Goal: Transaction & Acquisition: Purchase product/service

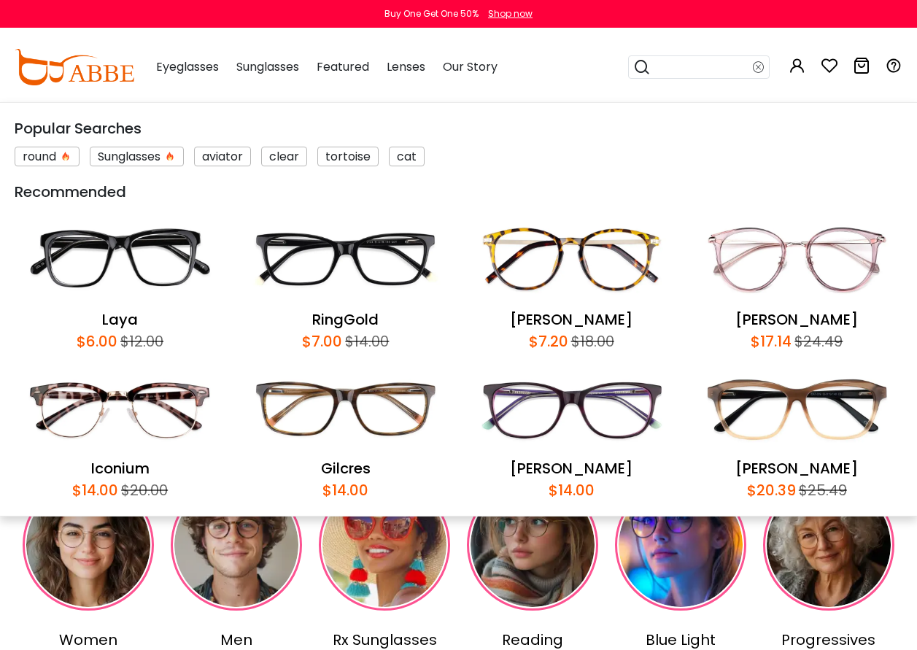
click at [689, 63] on input "search" at bounding box center [702, 67] width 102 height 22
type input "******"
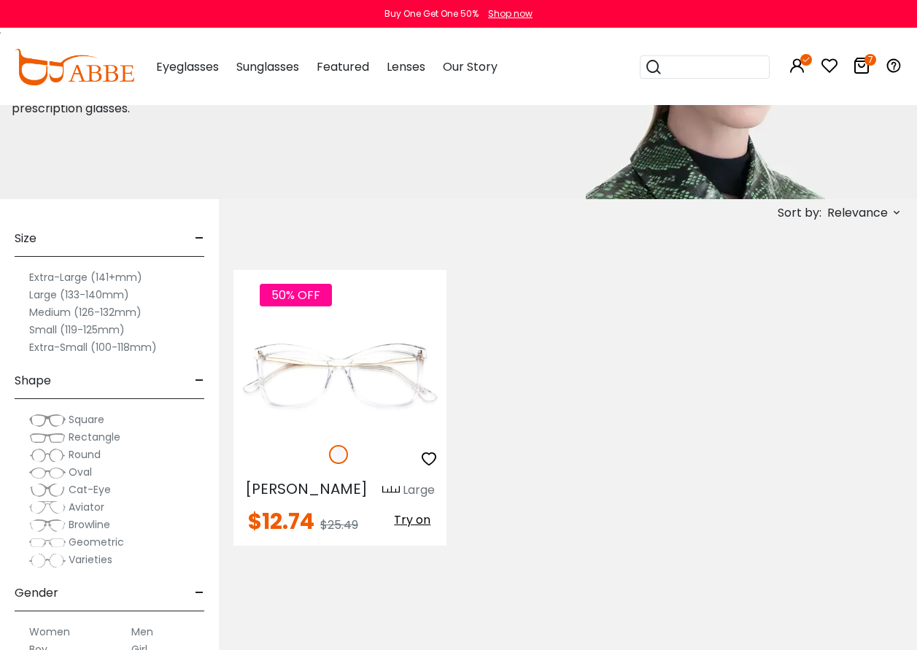
scroll to position [219, 0]
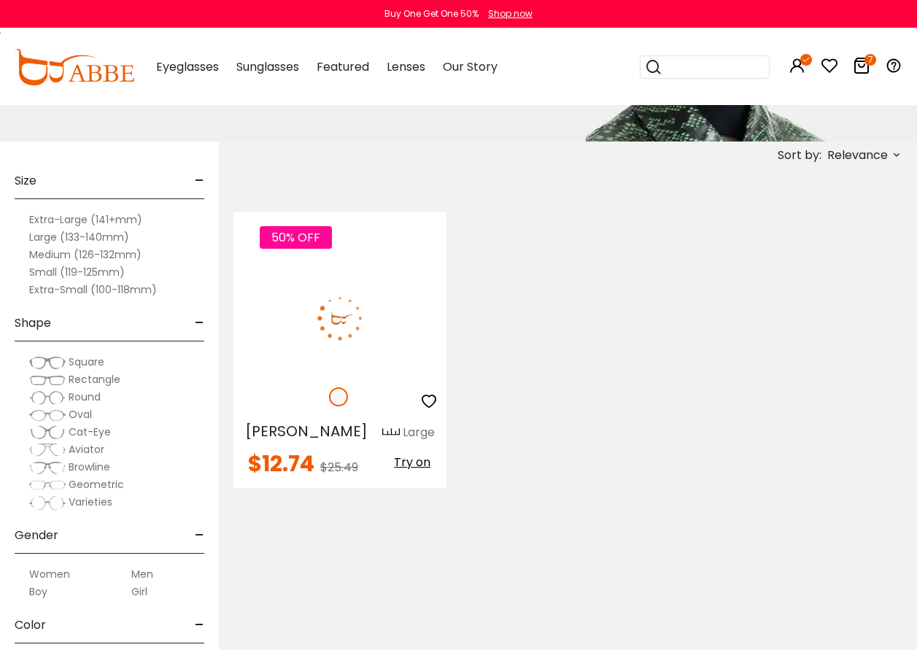
click at [405, 464] on span "Try on" at bounding box center [412, 462] width 36 height 17
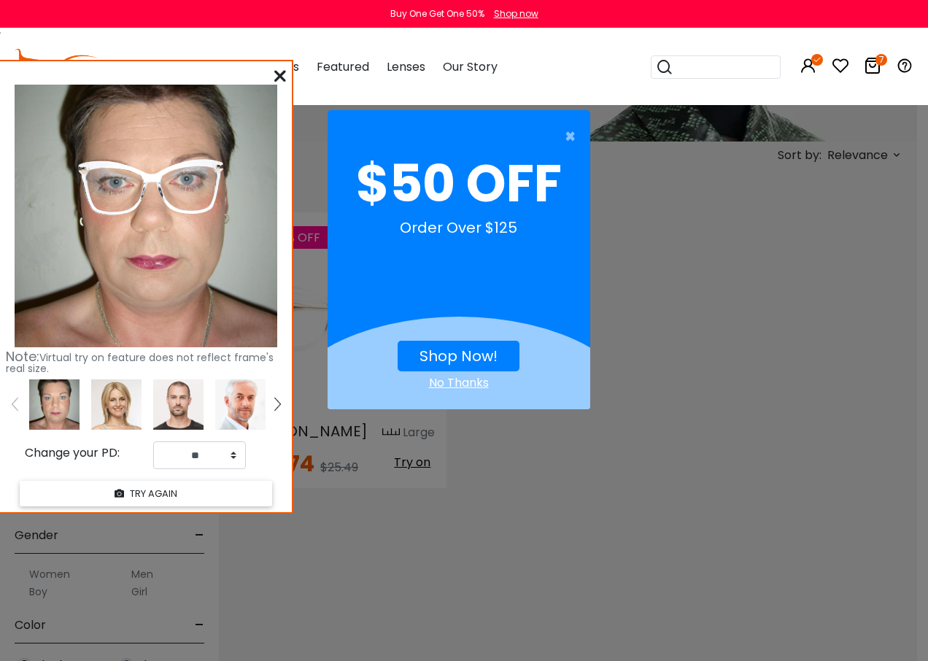
click at [279, 77] on icon at bounding box center [280, 76] width 12 height 12
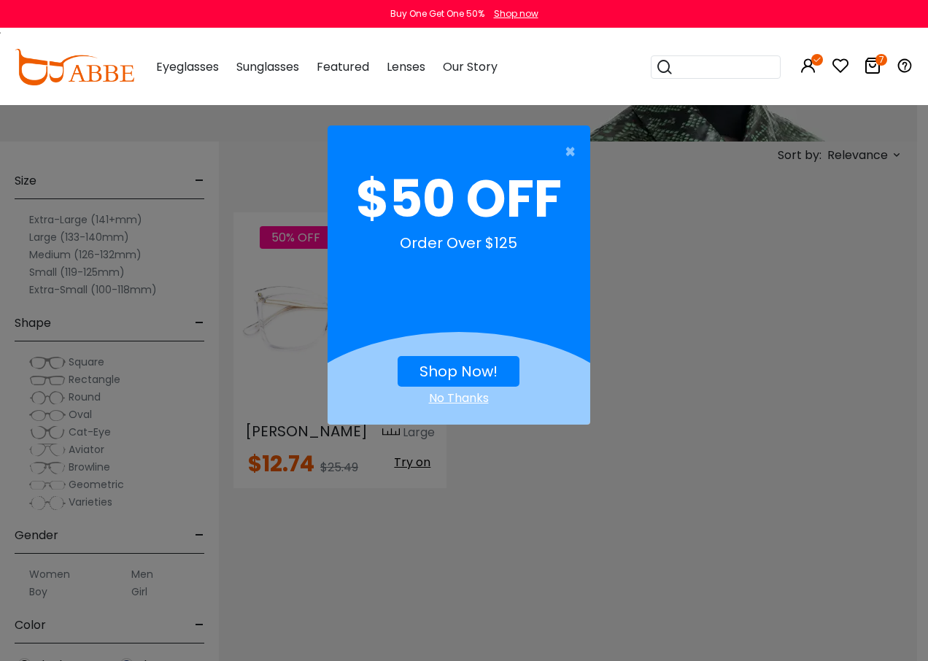
click at [471, 398] on div "No Thanks" at bounding box center [459, 399] width 263 height 18
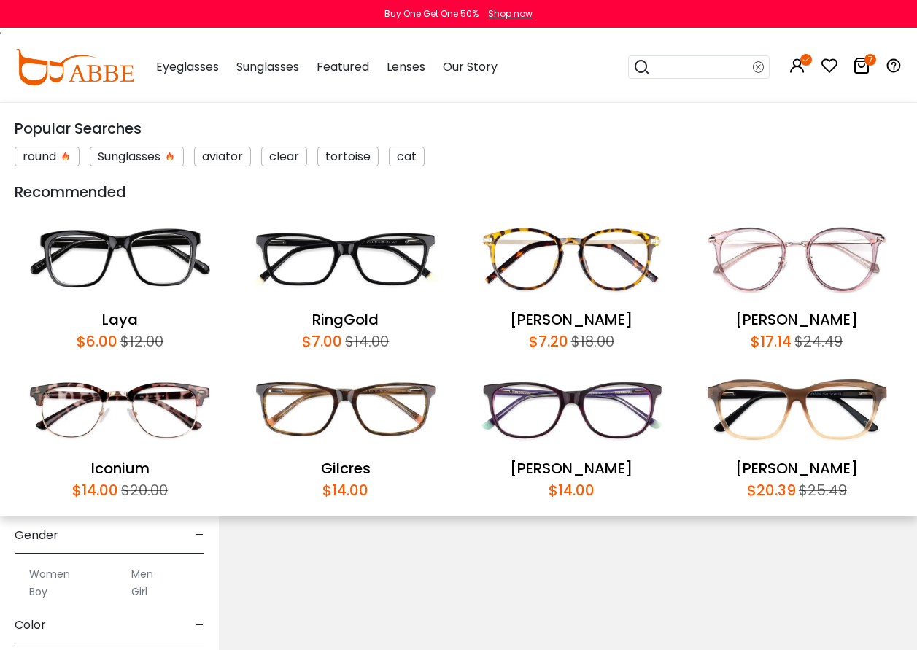
click at [666, 63] on input "search" at bounding box center [702, 67] width 102 height 22
type input "********"
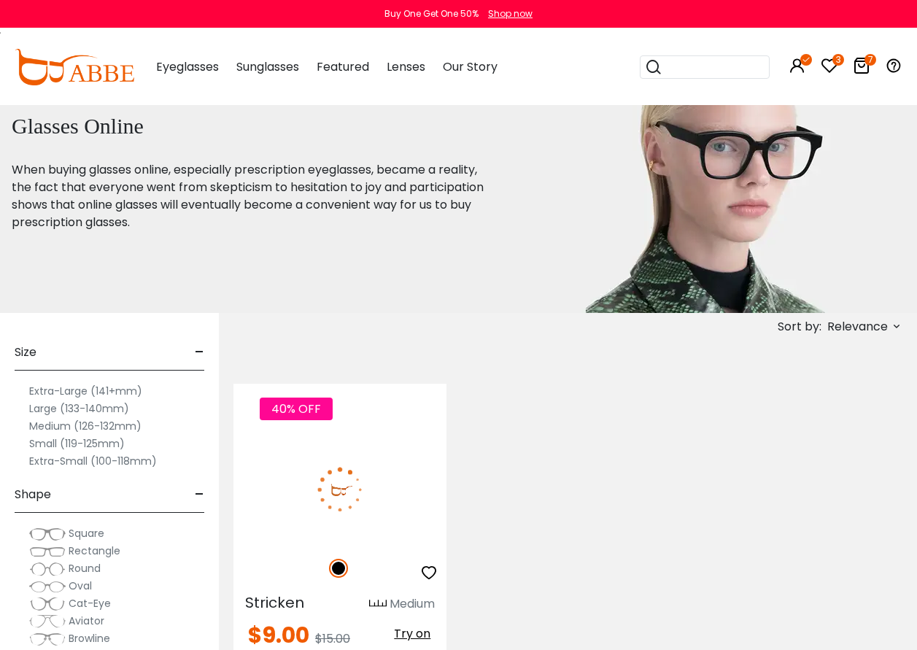
scroll to position [146, 0]
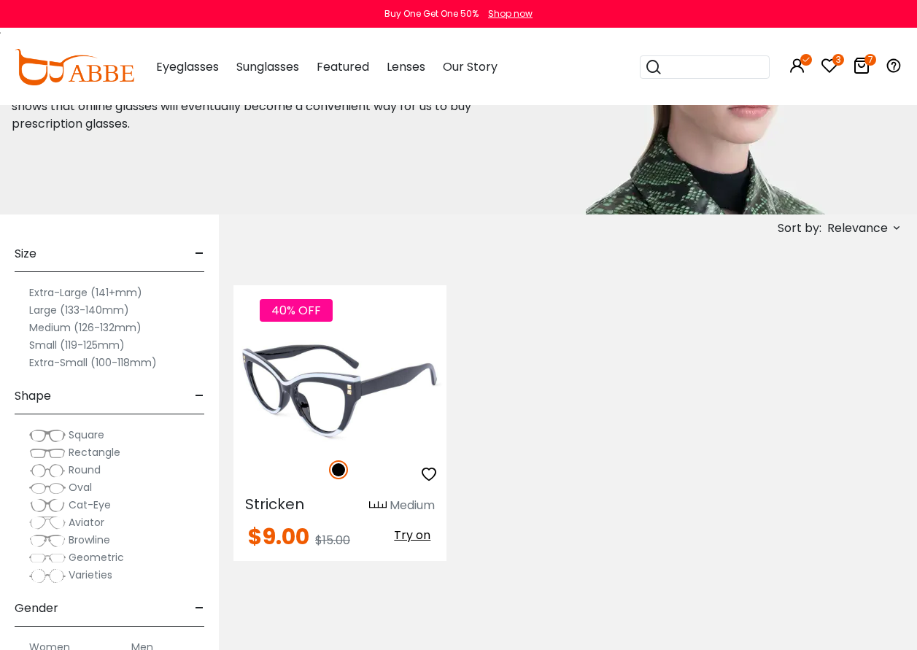
click at [414, 532] on span "Try on" at bounding box center [412, 535] width 36 height 17
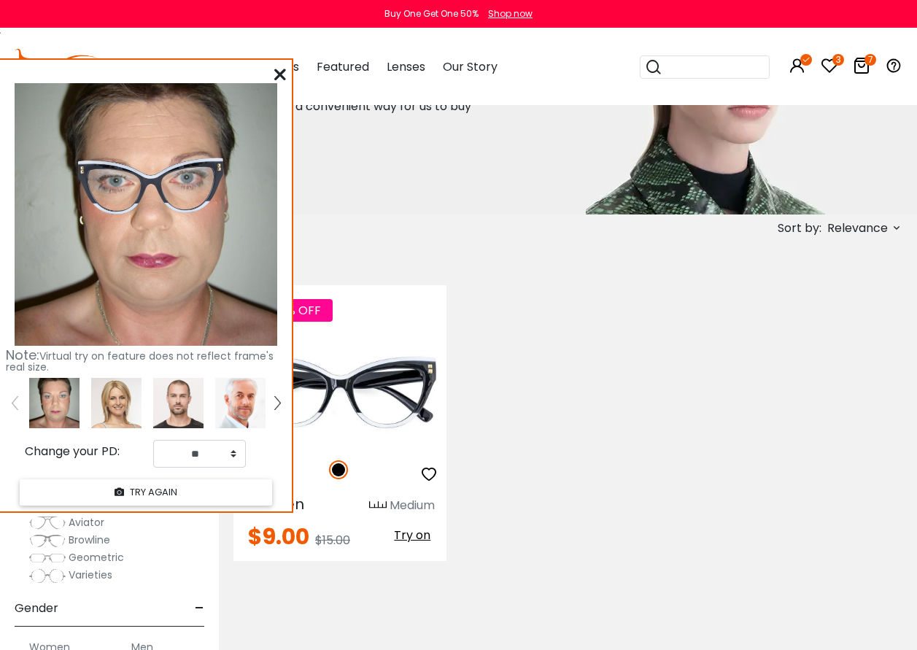
click at [279, 70] on icon at bounding box center [280, 75] width 12 height 12
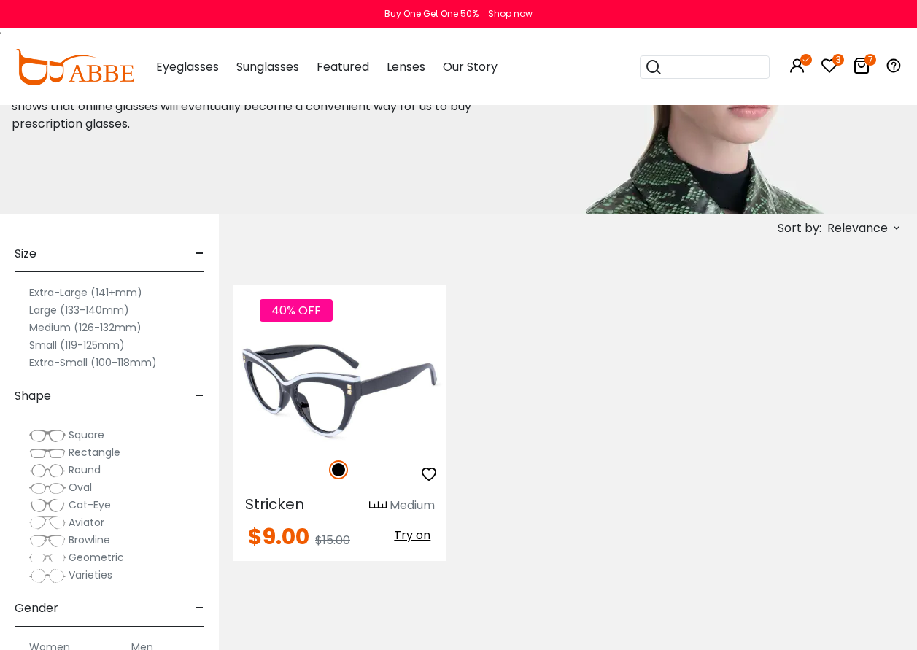
click at [301, 401] on img at bounding box center [339, 391] width 213 height 107
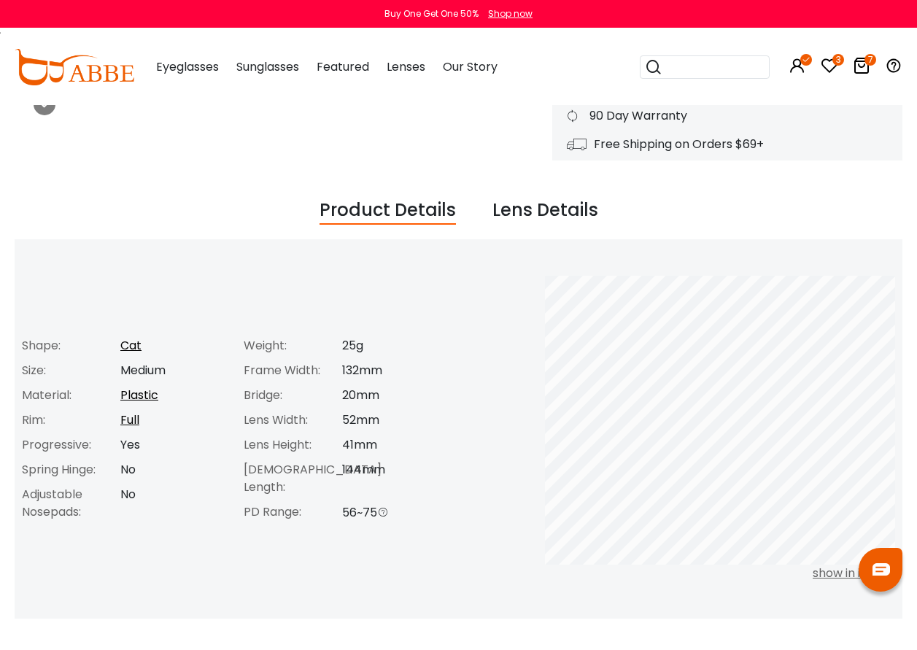
scroll to position [438, 0]
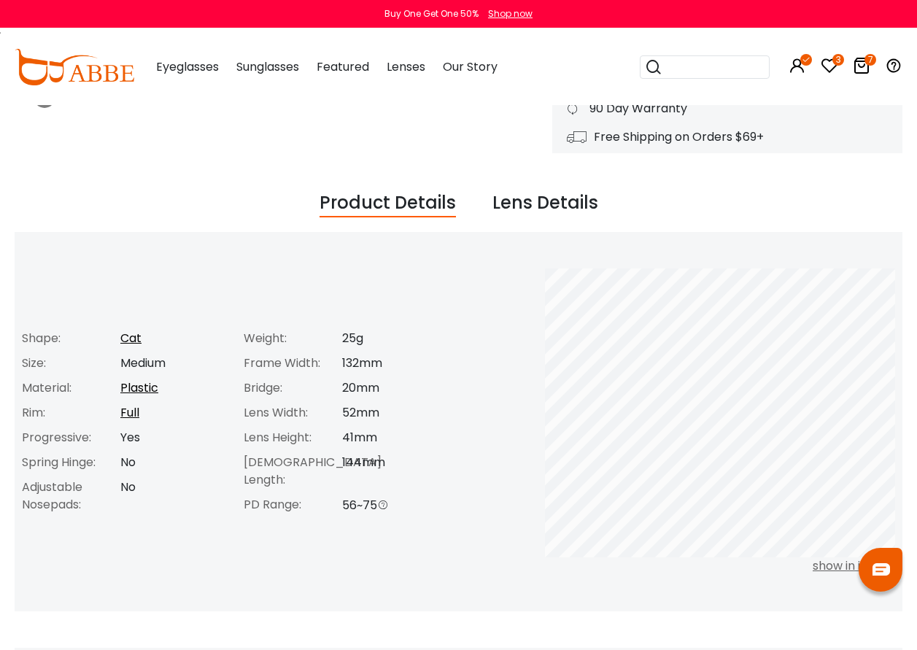
click at [707, 67] on input "search" at bounding box center [713, 67] width 102 height 22
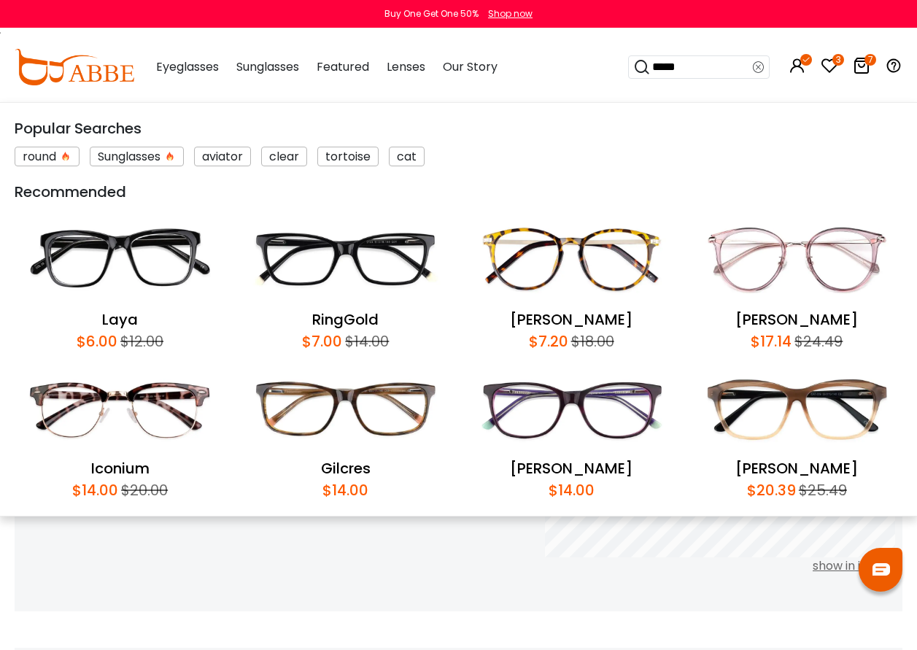
type input "******"
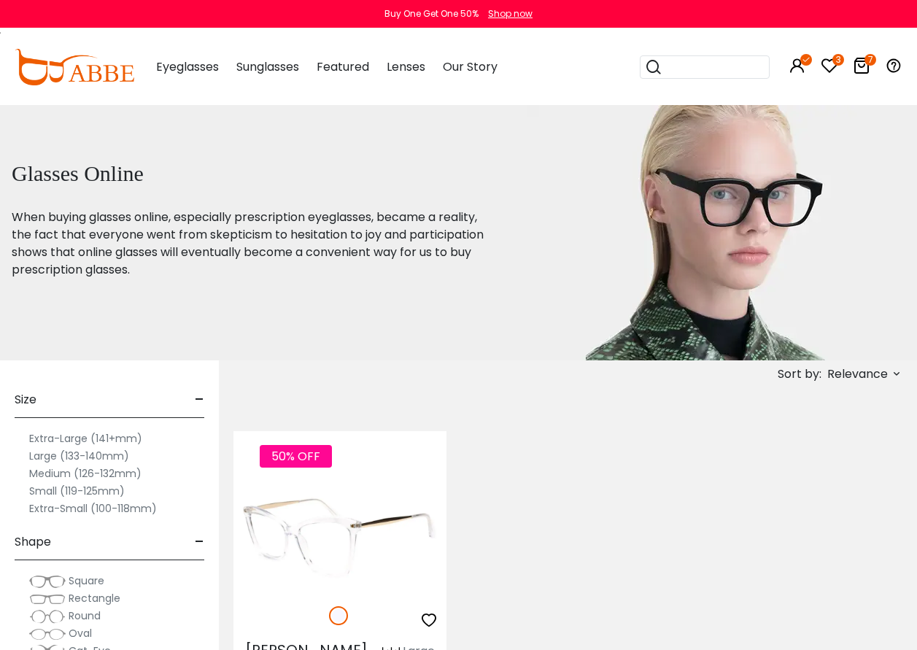
click at [320, 533] on img at bounding box center [339, 537] width 213 height 107
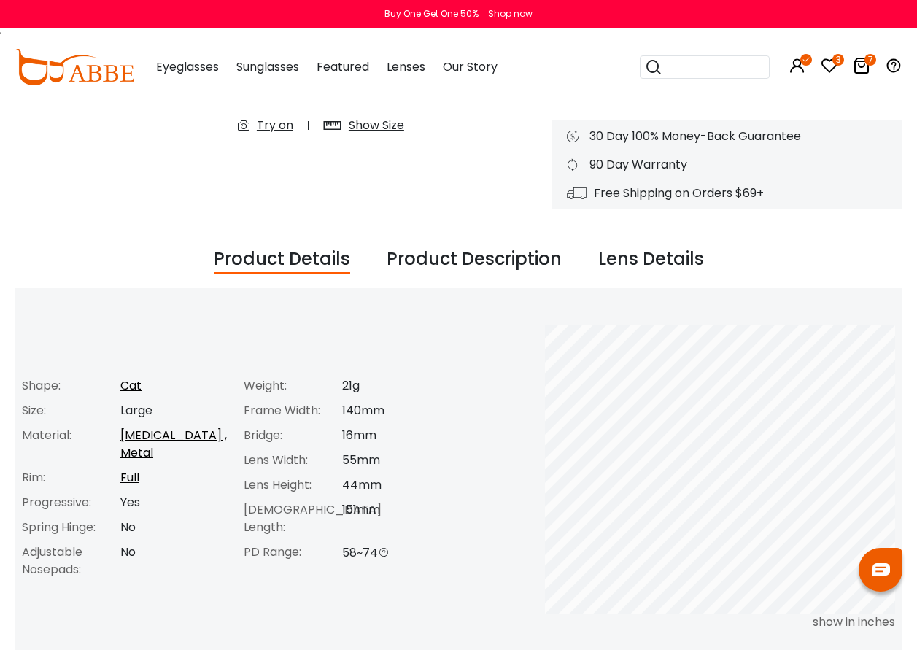
scroll to position [438, 0]
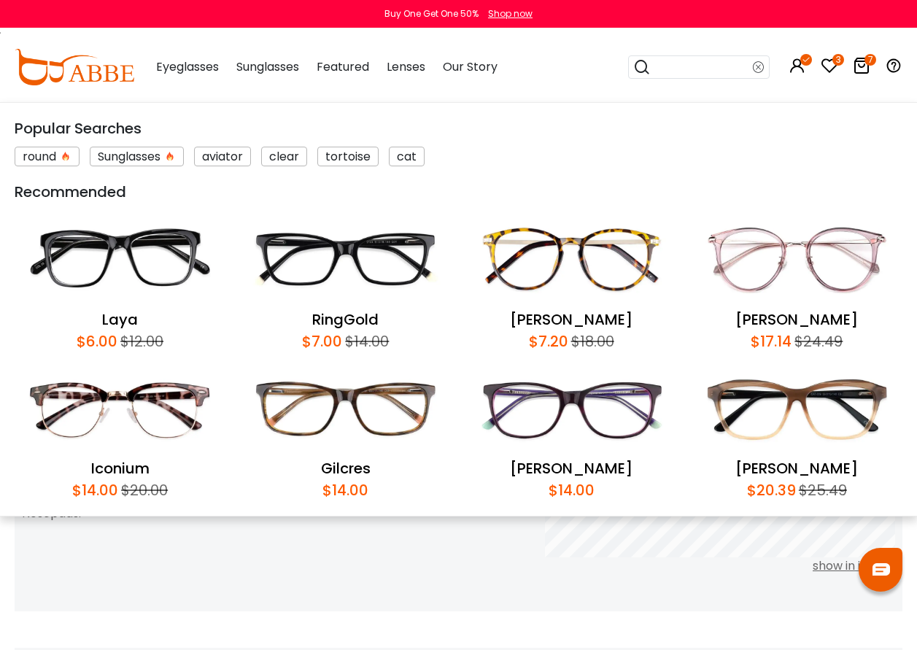
click at [709, 69] on input "search" at bounding box center [702, 67] width 102 height 22
type input "****"
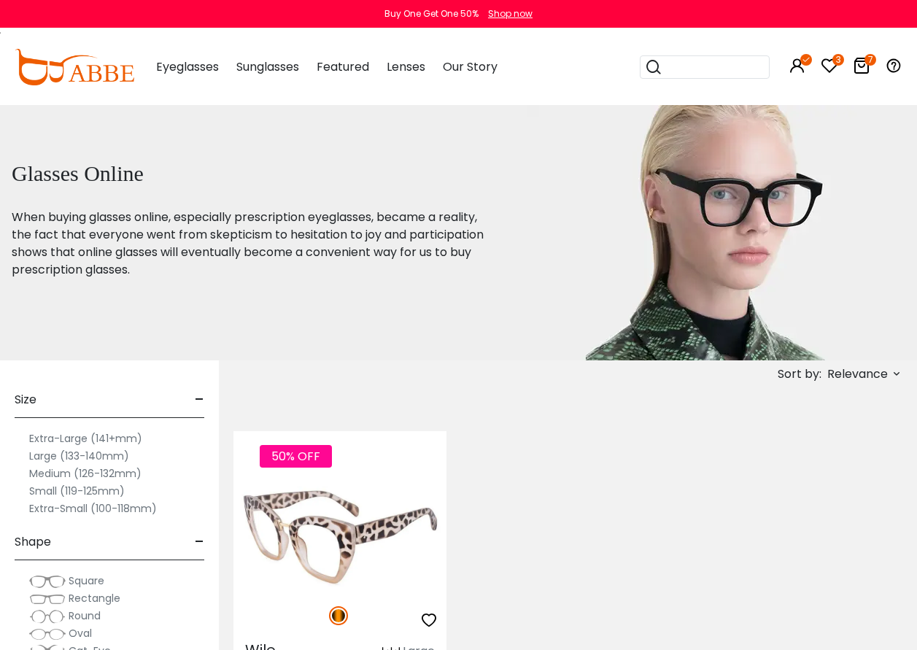
click at [306, 544] on img at bounding box center [339, 537] width 213 height 107
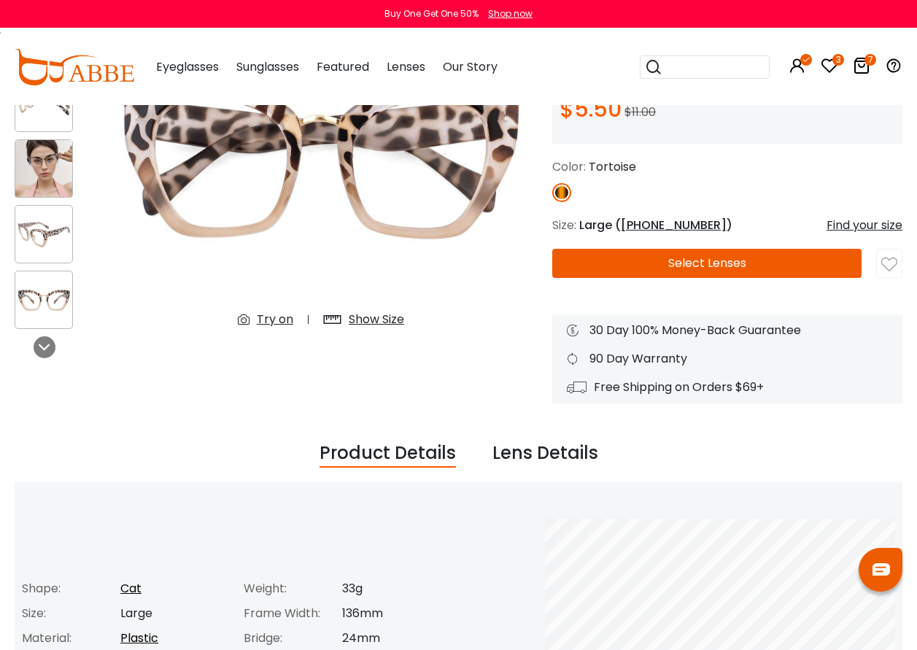
scroll to position [73, 0]
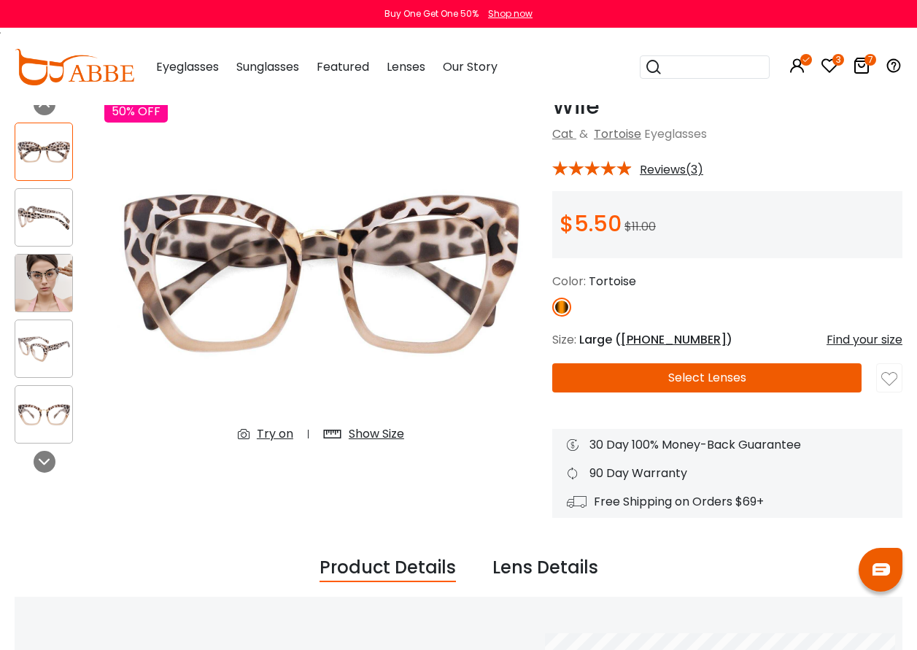
click at [274, 431] on div "Try on" at bounding box center [275, 434] width 36 height 18
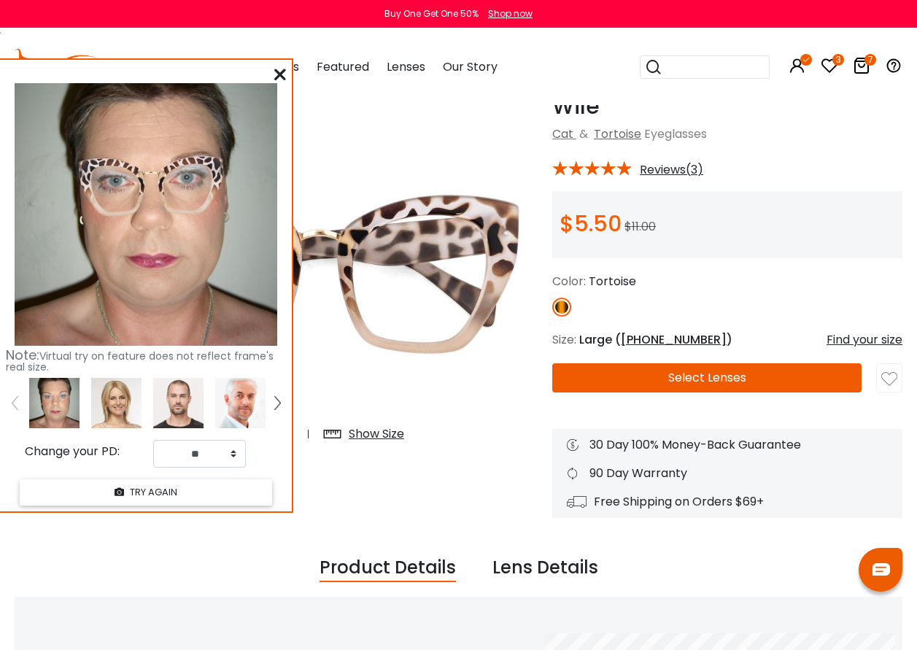
click at [279, 75] on icon at bounding box center [280, 75] width 12 height 12
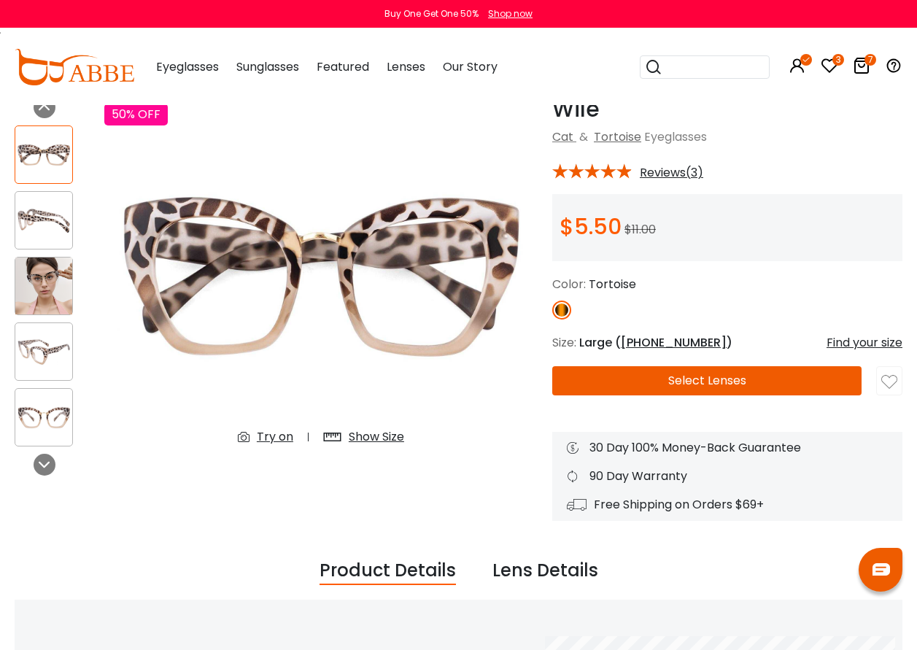
scroll to position [0, 0]
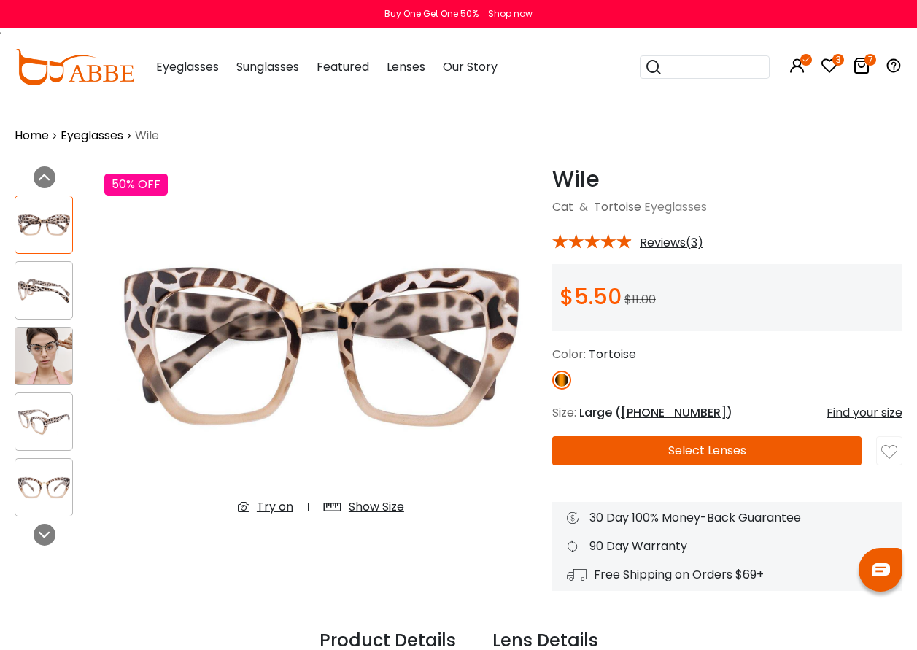
click at [685, 61] on input "search" at bounding box center [713, 67] width 102 height 22
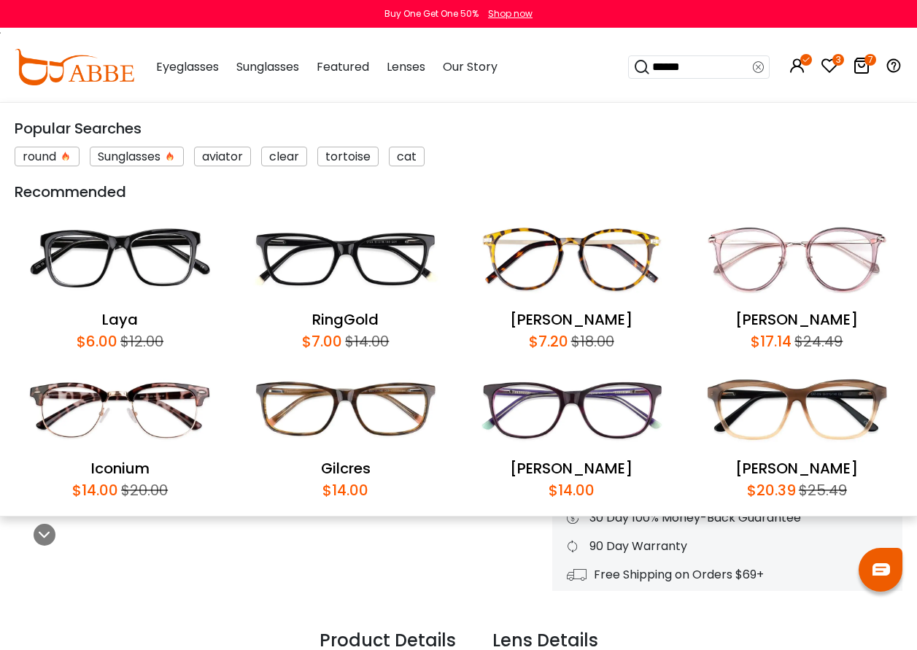
type input "*******"
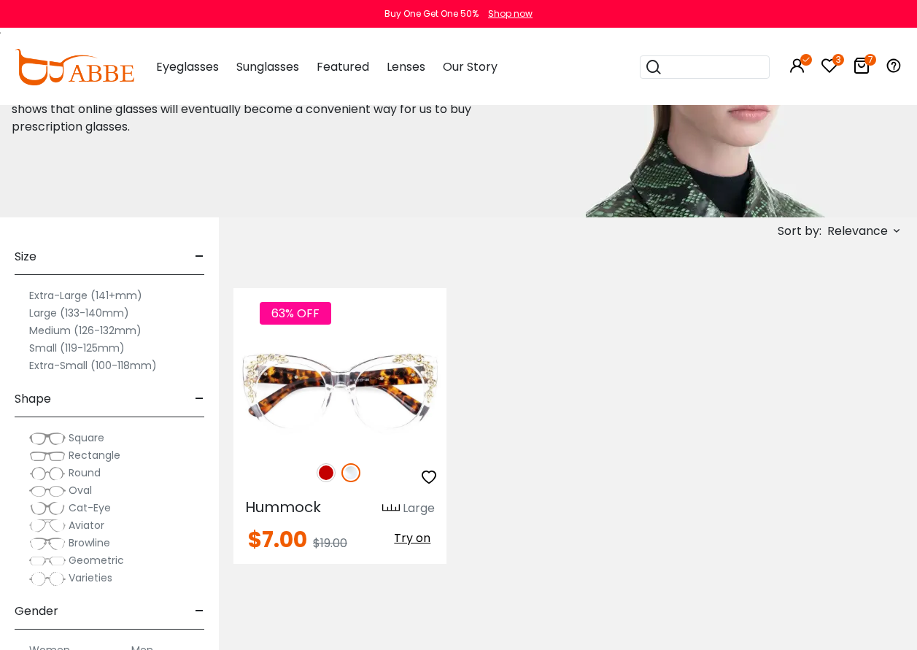
scroll to position [146, 0]
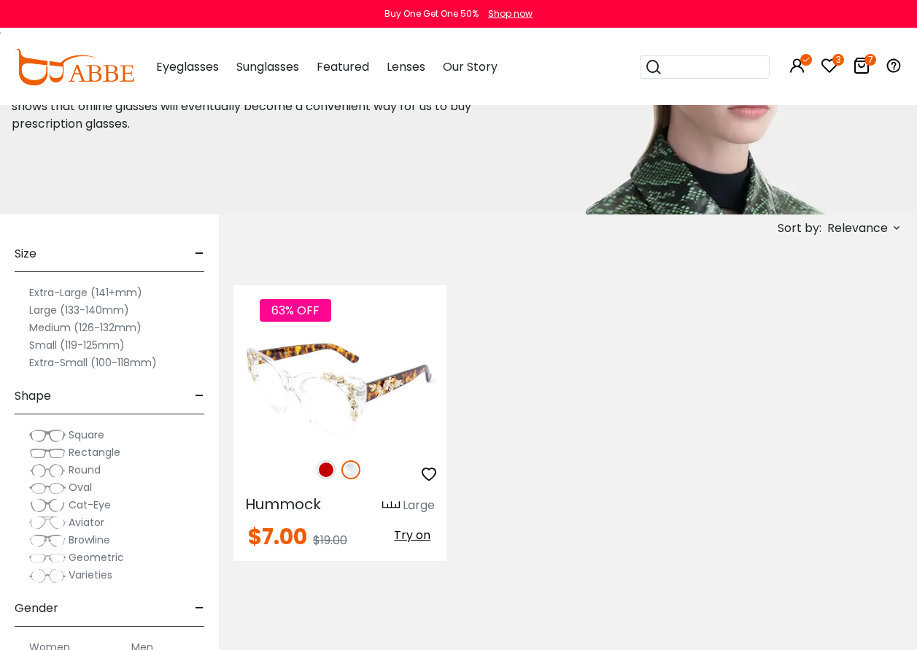
click at [423, 540] on span "Try on" at bounding box center [412, 535] width 36 height 17
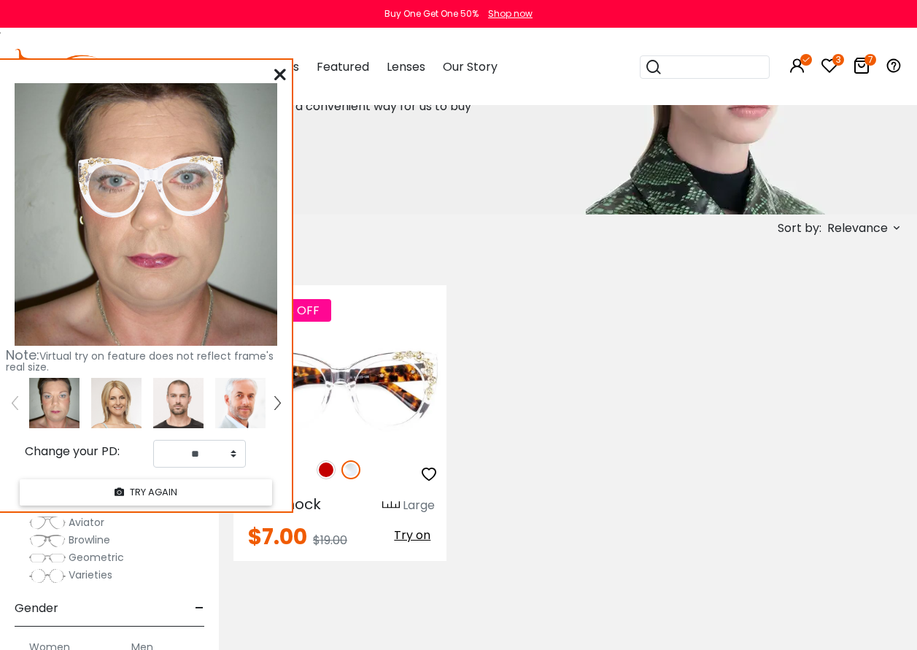
click at [280, 71] on icon at bounding box center [280, 75] width 12 height 12
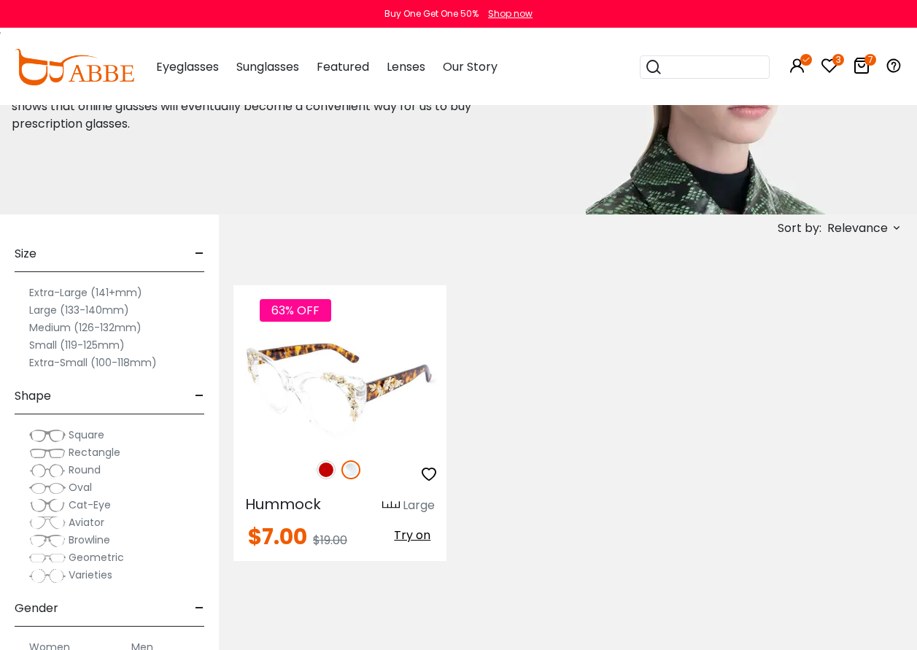
click at [287, 390] on img at bounding box center [339, 391] width 213 height 107
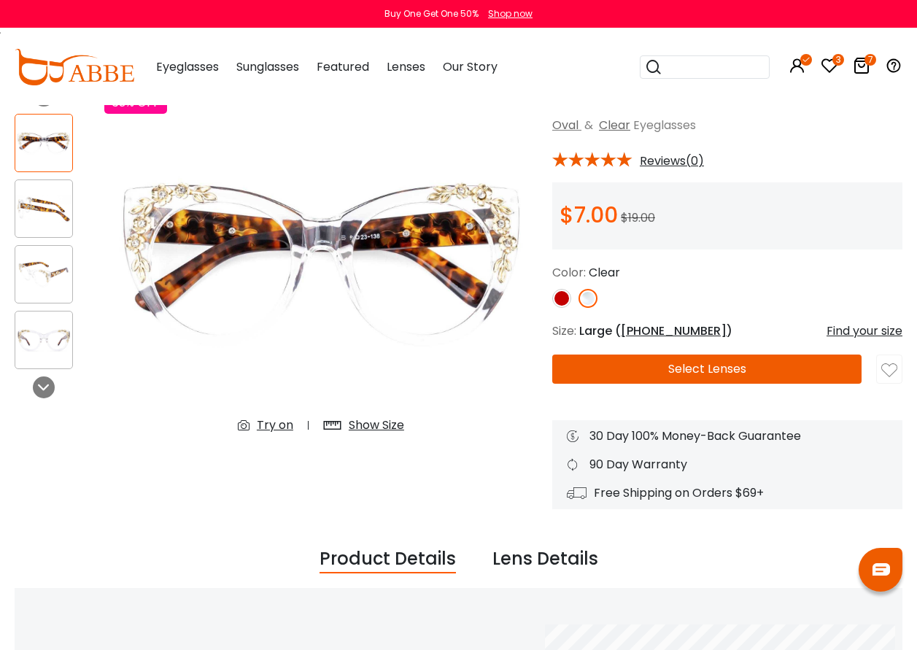
scroll to position [73, 0]
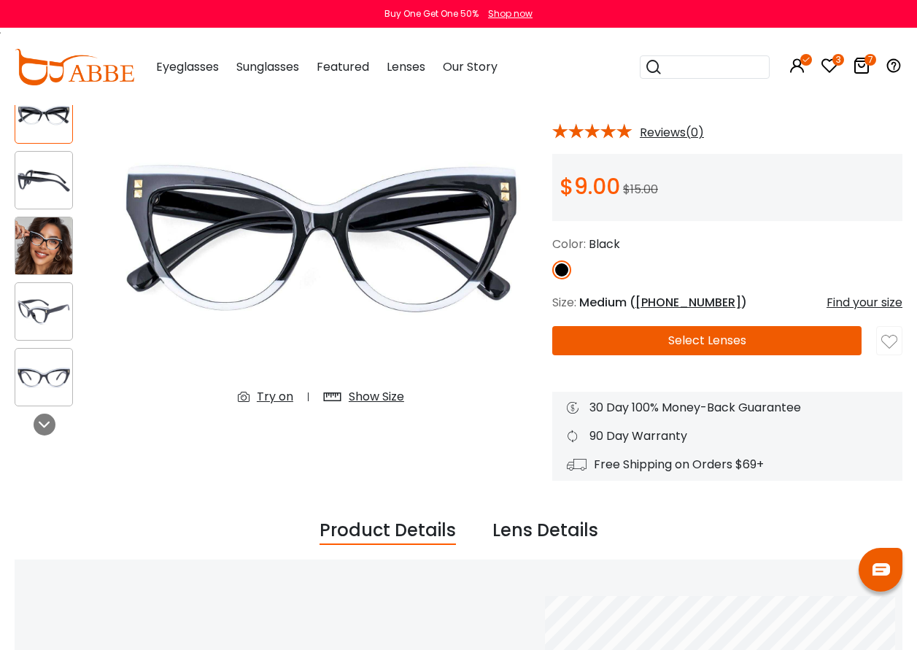
scroll to position [73, 0]
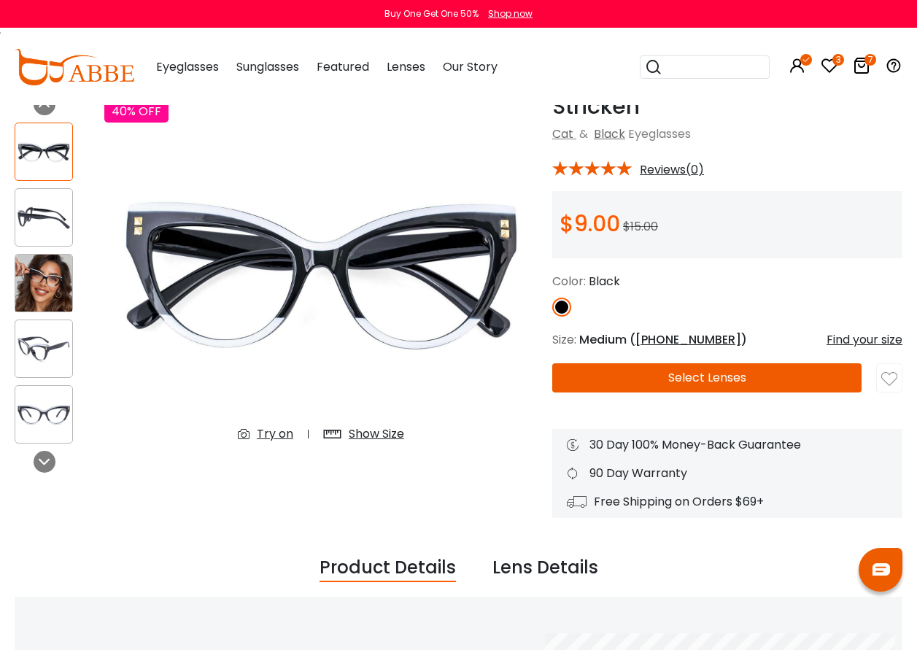
click at [280, 437] on div "Try on" at bounding box center [275, 434] width 36 height 18
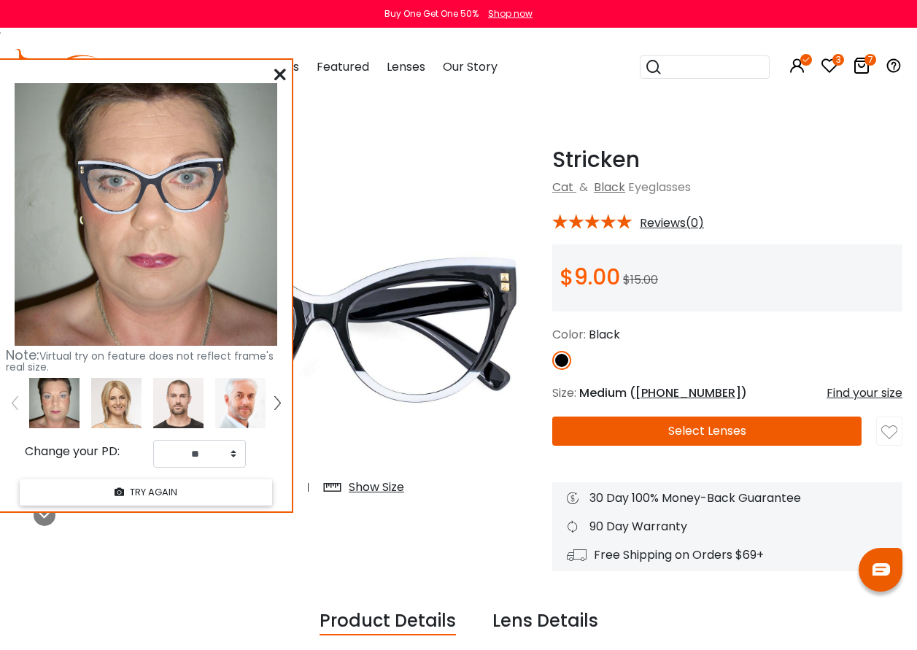
scroll to position [0, 0]
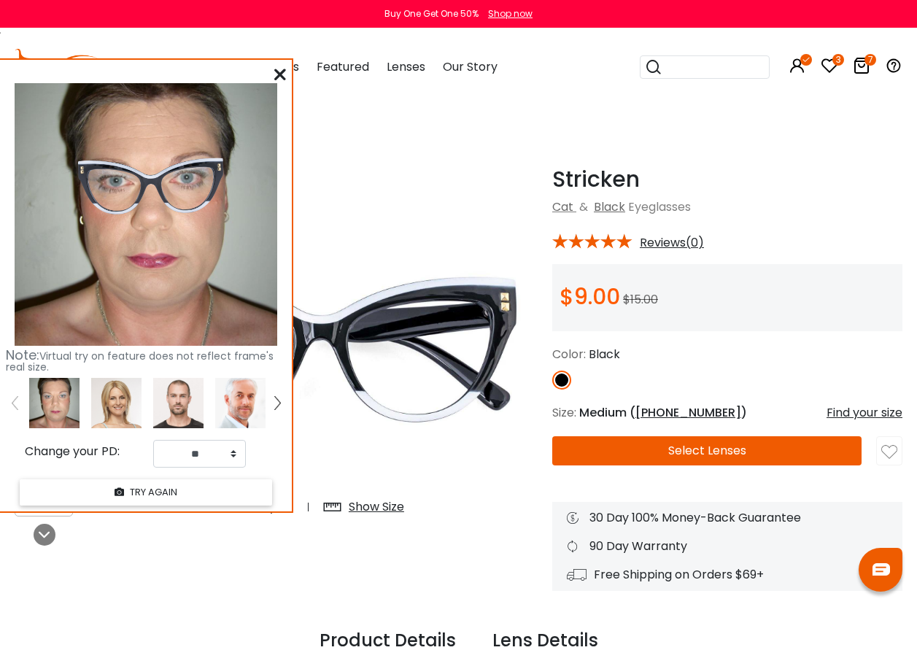
click at [283, 77] on icon at bounding box center [280, 75] width 12 height 12
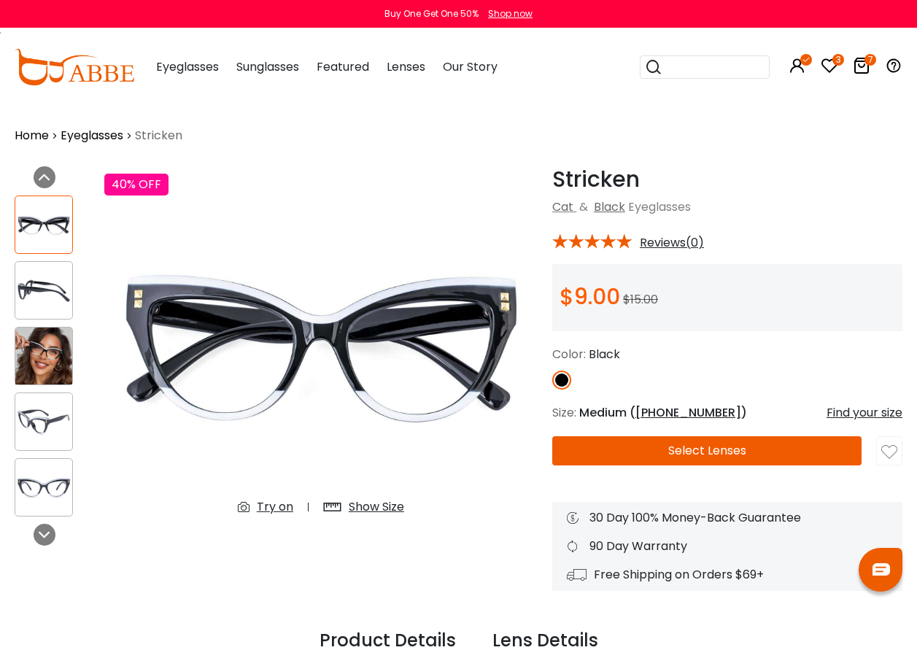
click at [862, 65] on icon at bounding box center [862, 66] width 18 height 18
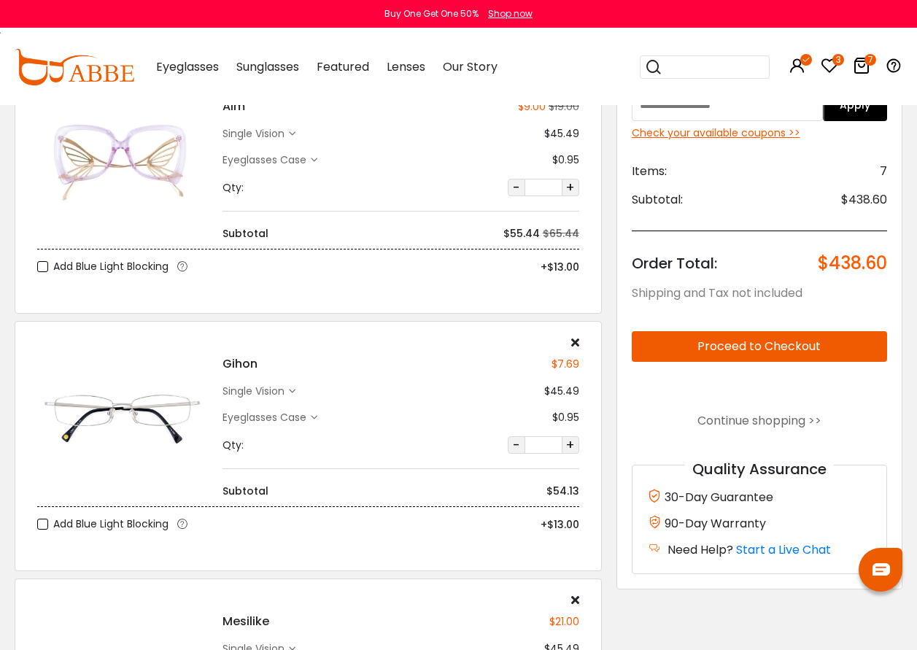
scroll to position [876, 0]
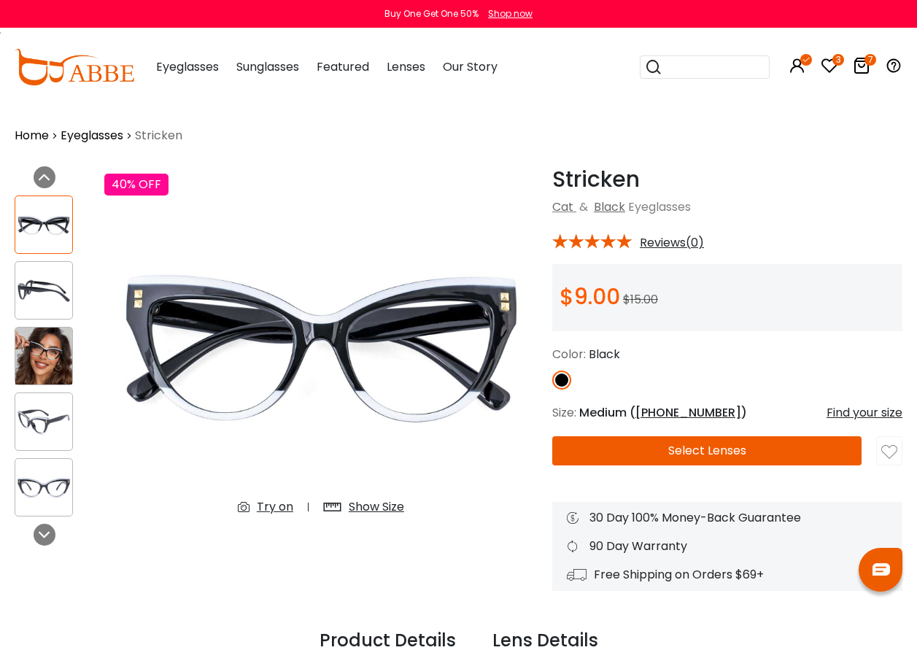
click at [681, 444] on button "Select Lenses" at bounding box center [706, 450] width 309 height 29
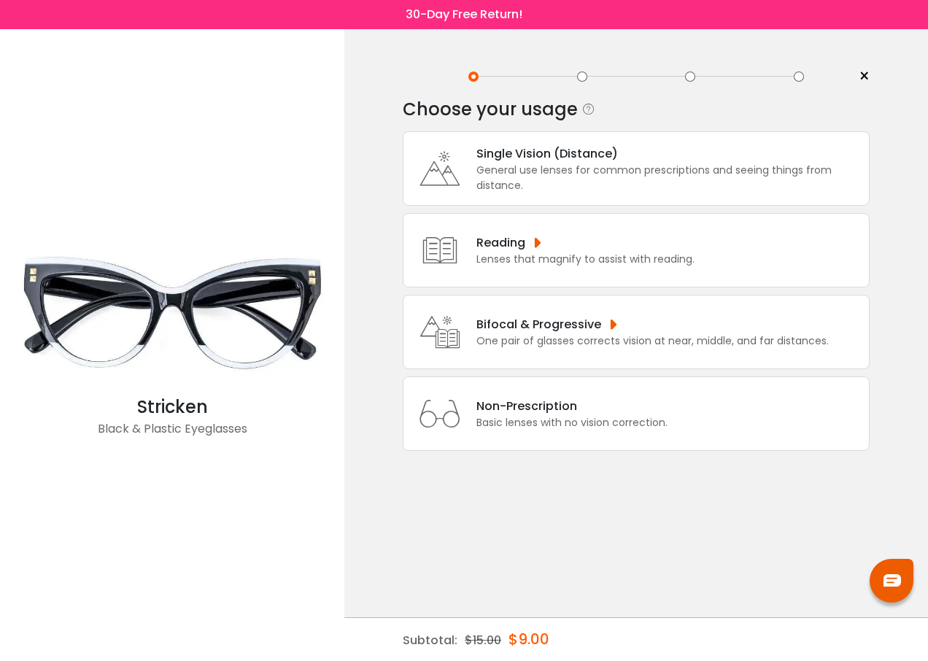
click at [511, 139] on div "Single Vision (Distance) General use lenses for common prescriptions and seeing…" at bounding box center [636, 168] width 467 height 74
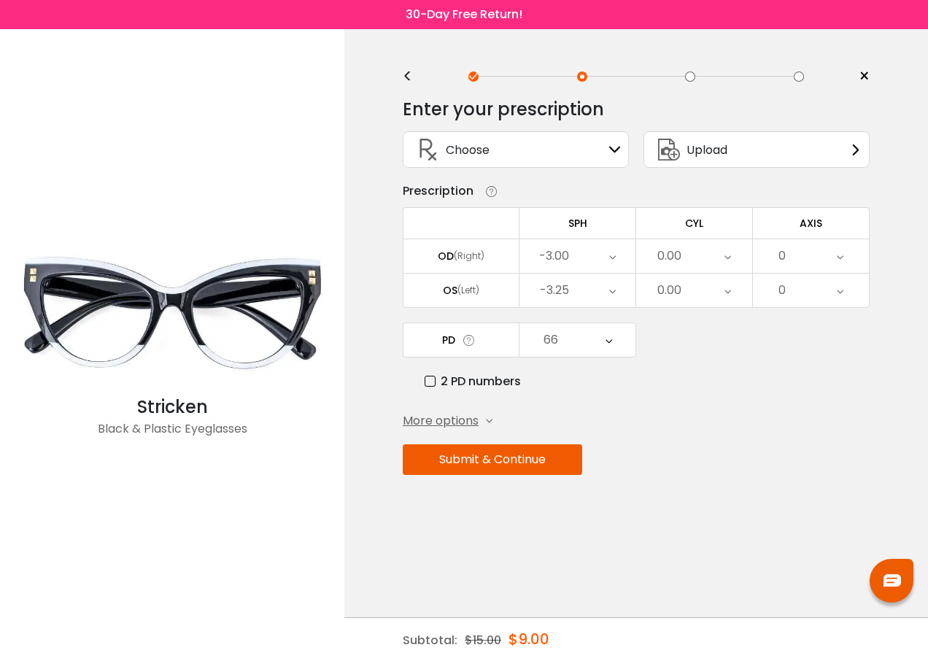
click at [607, 256] on div "-3.00" at bounding box center [577, 256] width 116 height 34
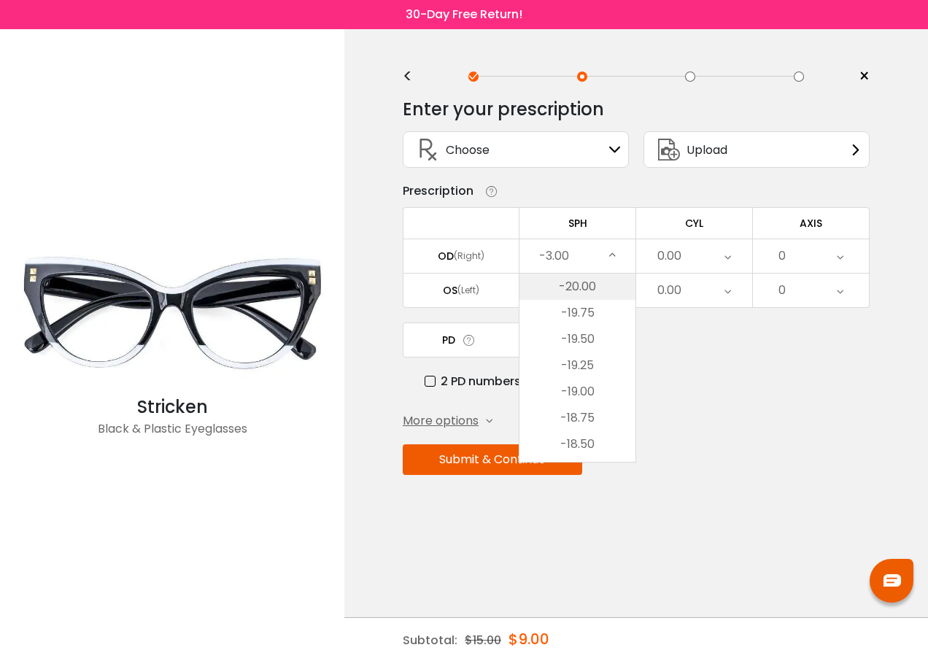
click at [575, 291] on li "-20.00" at bounding box center [577, 287] width 116 height 26
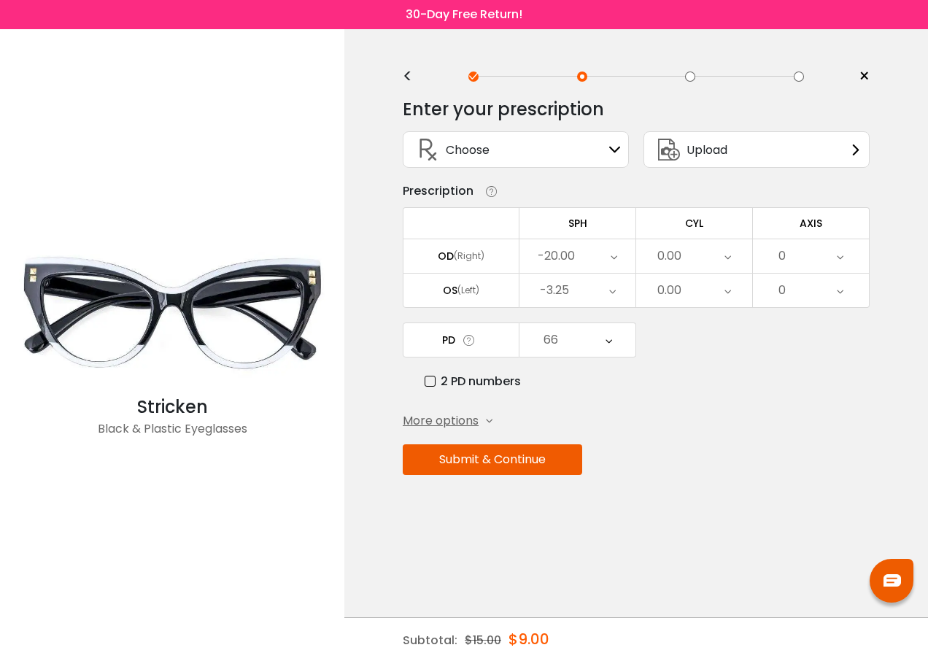
click at [615, 293] on icon at bounding box center [612, 291] width 7 height 34
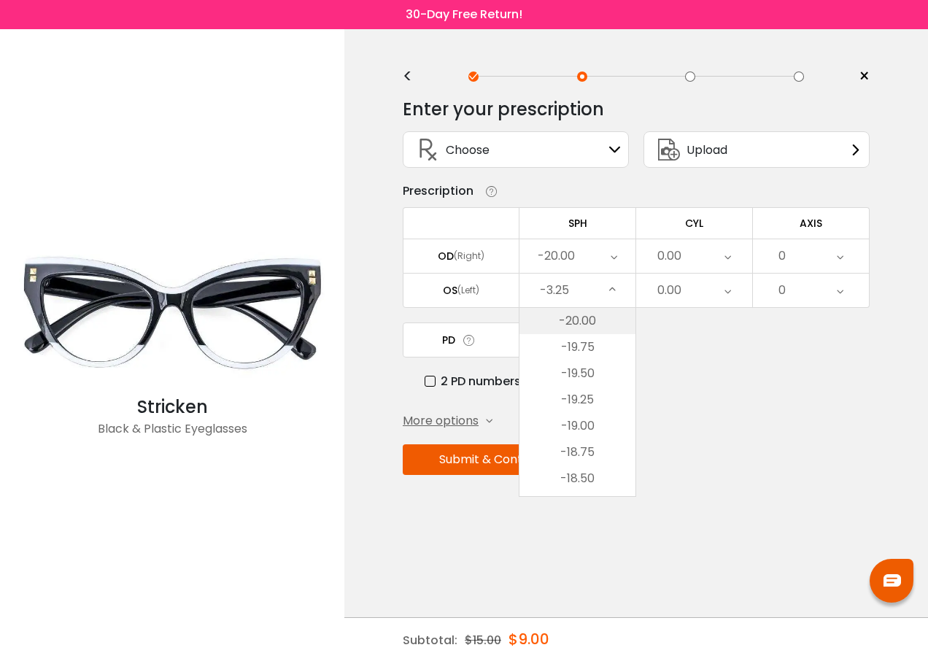
click at [578, 322] on li "-20.00" at bounding box center [577, 321] width 116 height 26
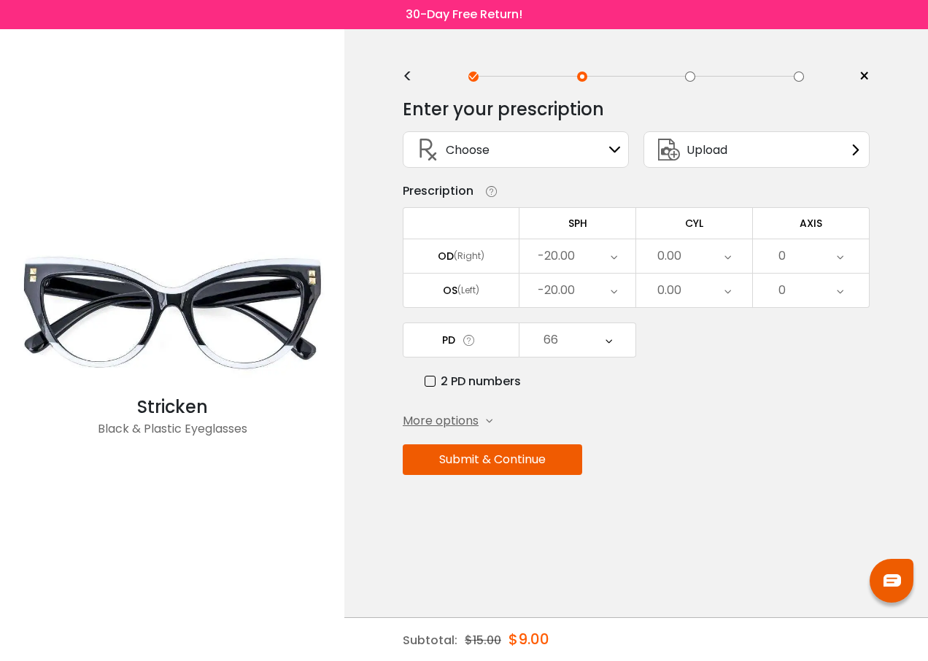
click at [487, 460] on button "Submit & Continue" at bounding box center [492, 459] width 179 height 31
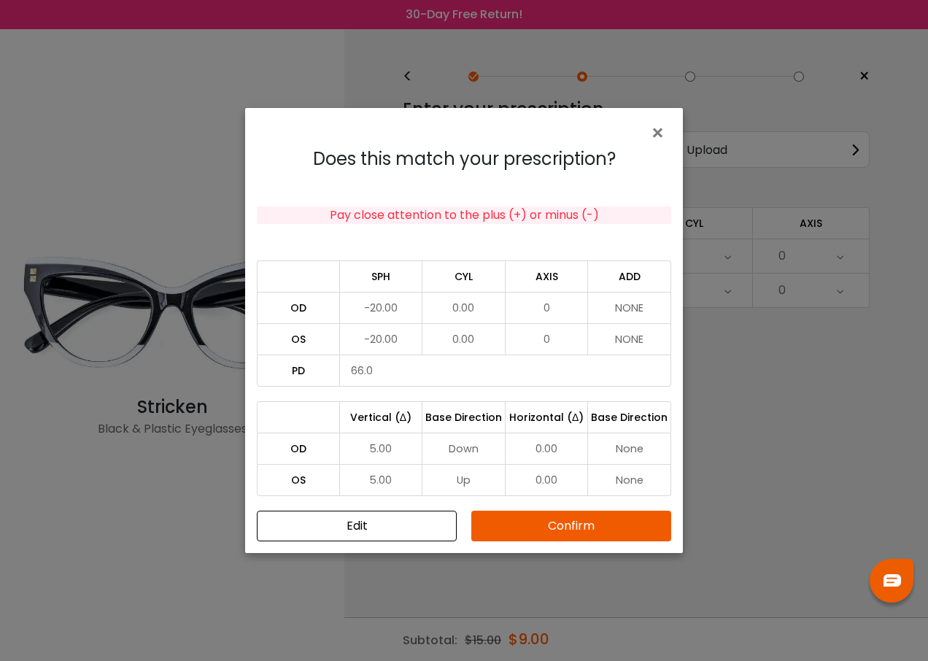
click at [382, 526] on button "Edit" at bounding box center [357, 526] width 200 height 31
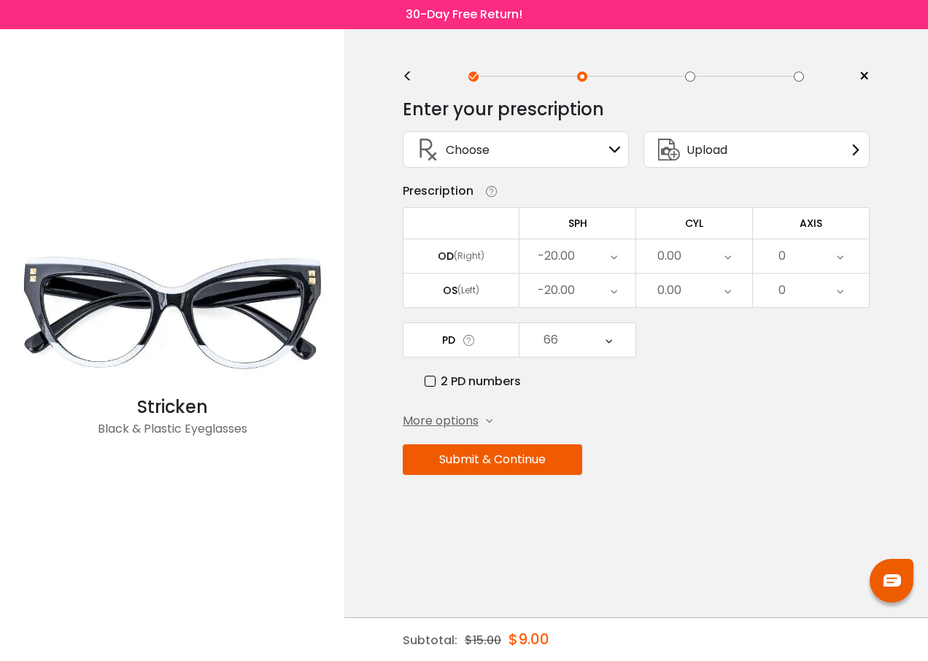
click at [492, 420] on icon at bounding box center [489, 421] width 7 height 7
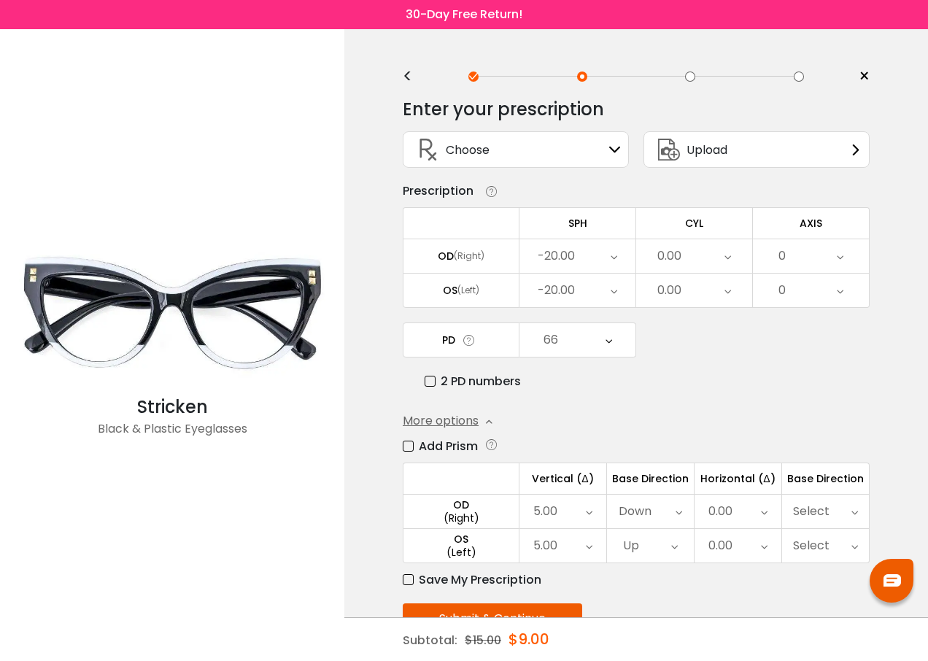
click at [405, 442] on label "Add Prism" at bounding box center [440, 446] width 75 height 18
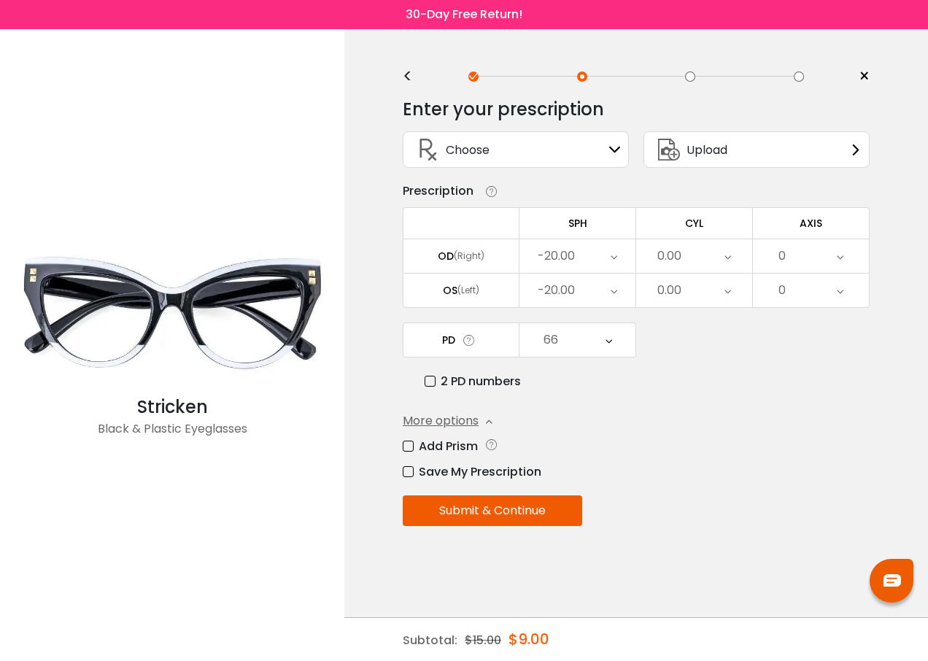
click at [468, 513] on button "Submit & Continue" at bounding box center [492, 510] width 179 height 31
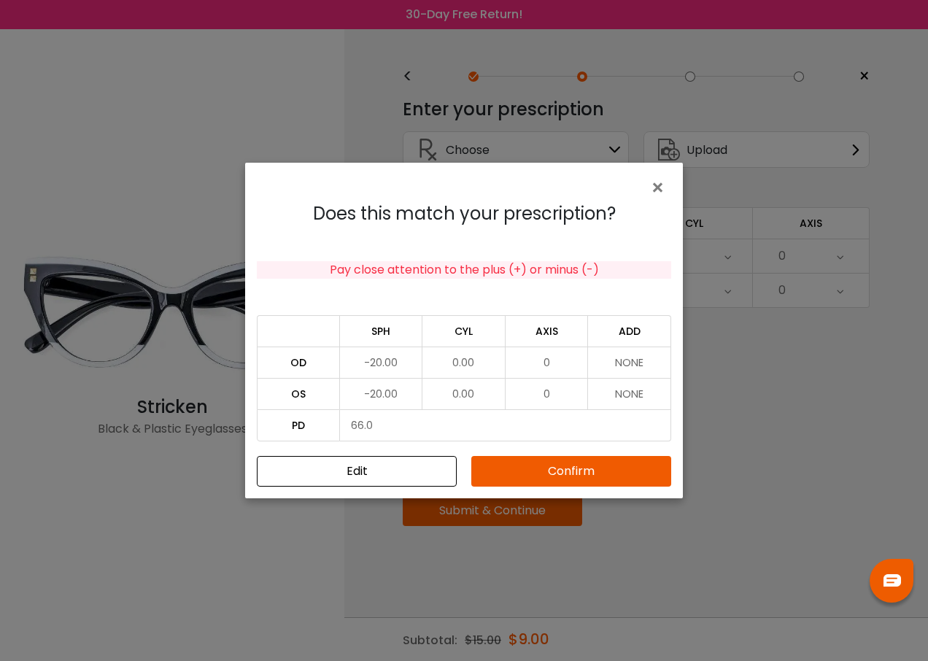
click at [544, 475] on button "Confirm" at bounding box center [571, 471] width 200 height 31
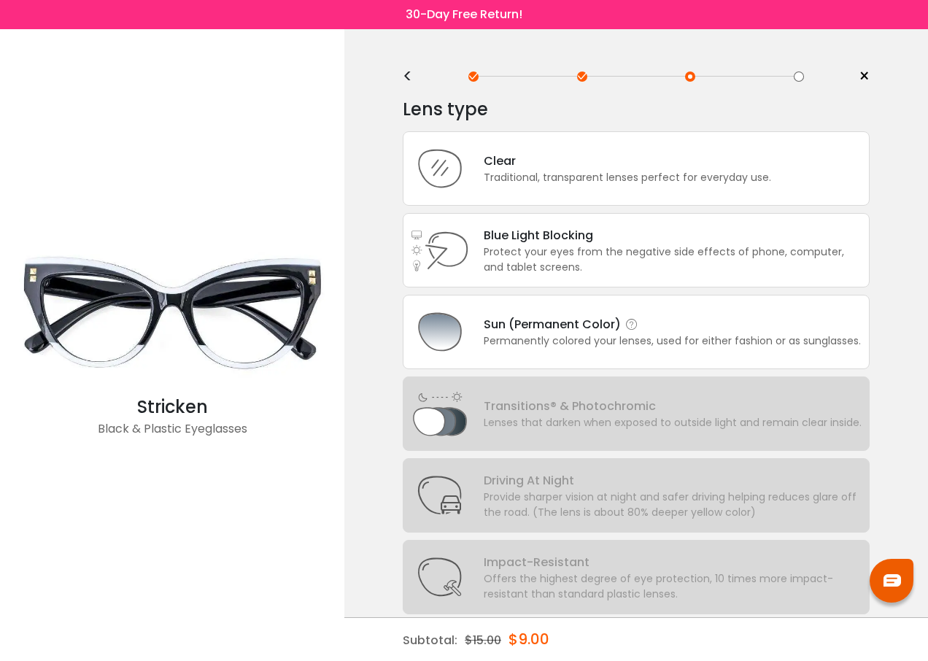
click at [533, 322] on div "Sun (Permanent Color)" at bounding box center [672, 324] width 377 height 18
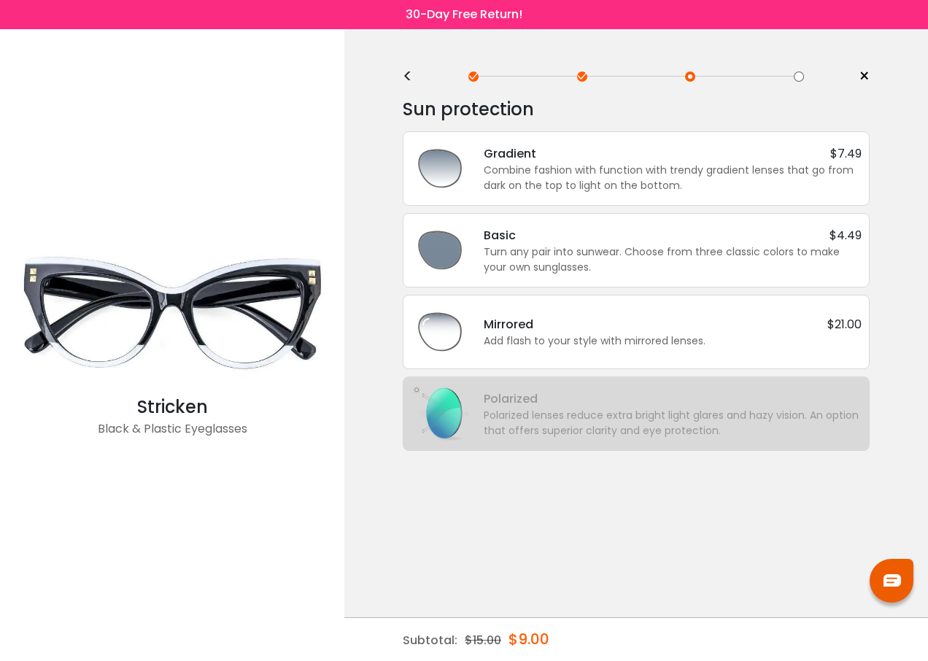
click at [489, 244] on div "Turn any pair into sunwear. Choose from three classic colors to make your own s…" at bounding box center [673, 259] width 378 height 31
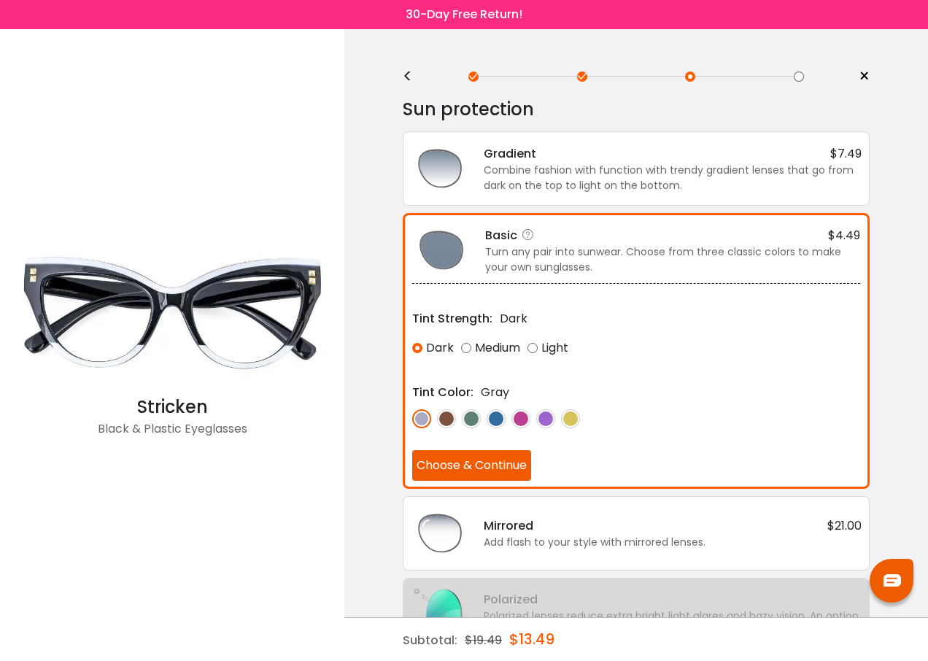
click at [444, 418] on img at bounding box center [446, 418] width 19 height 19
click at [547, 420] on img at bounding box center [545, 418] width 19 height 19
click at [498, 419] on img at bounding box center [496, 418] width 19 height 19
click at [475, 418] on img at bounding box center [471, 418] width 19 height 19
click at [362, 149] on div "< × Choose your usage Single Vision (Distance) This lens helps you see details …" at bounding box center [636, 369] width 584 height 681
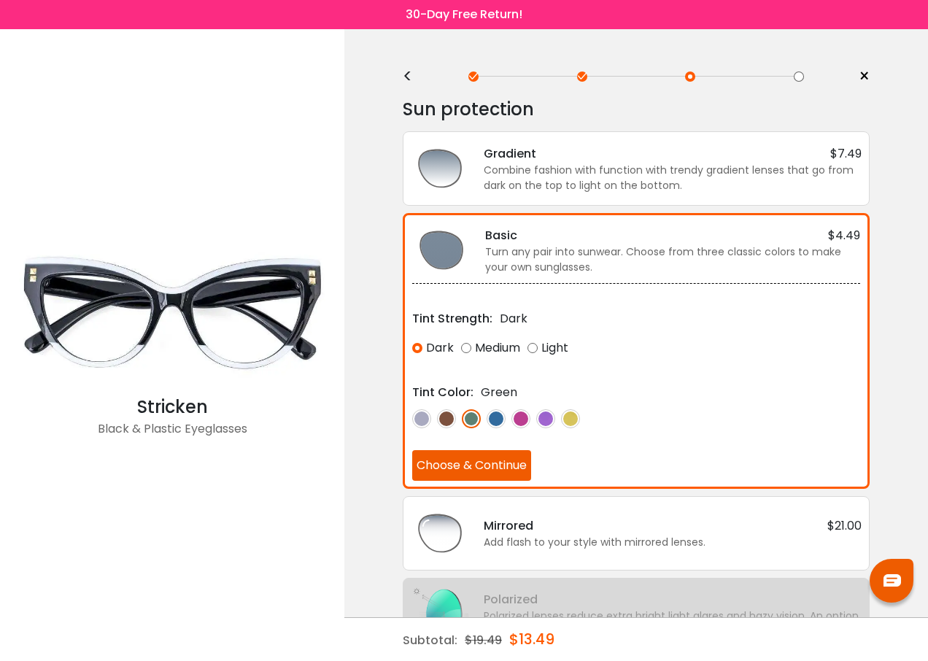
click at [410, 76] on div "<" at bounding box center [414, 77] width 22 height 12
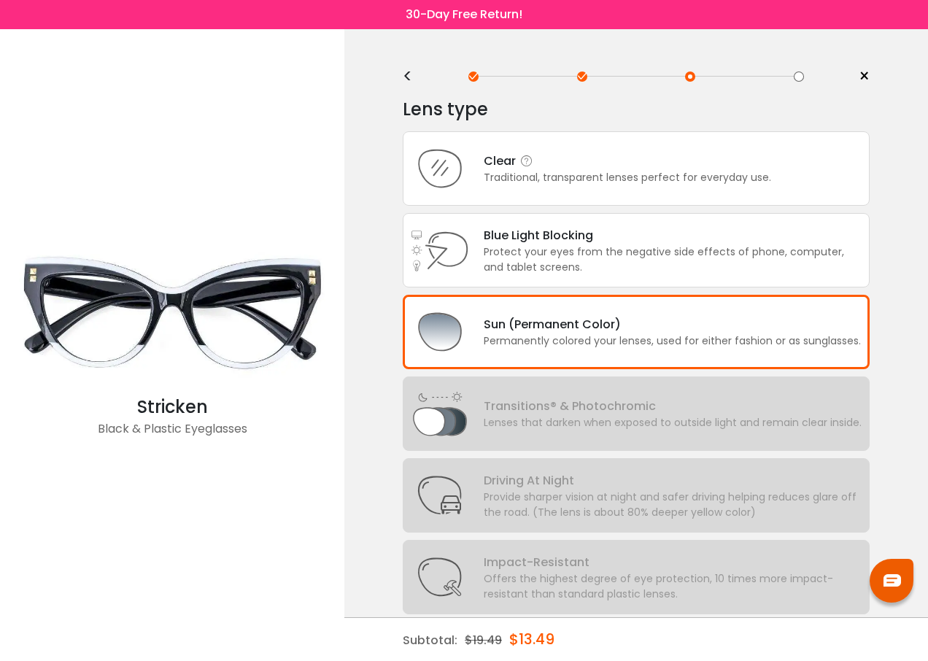
click at [501, 161] on div "Clear" at bounding box center [627, 161] width 287 height 18
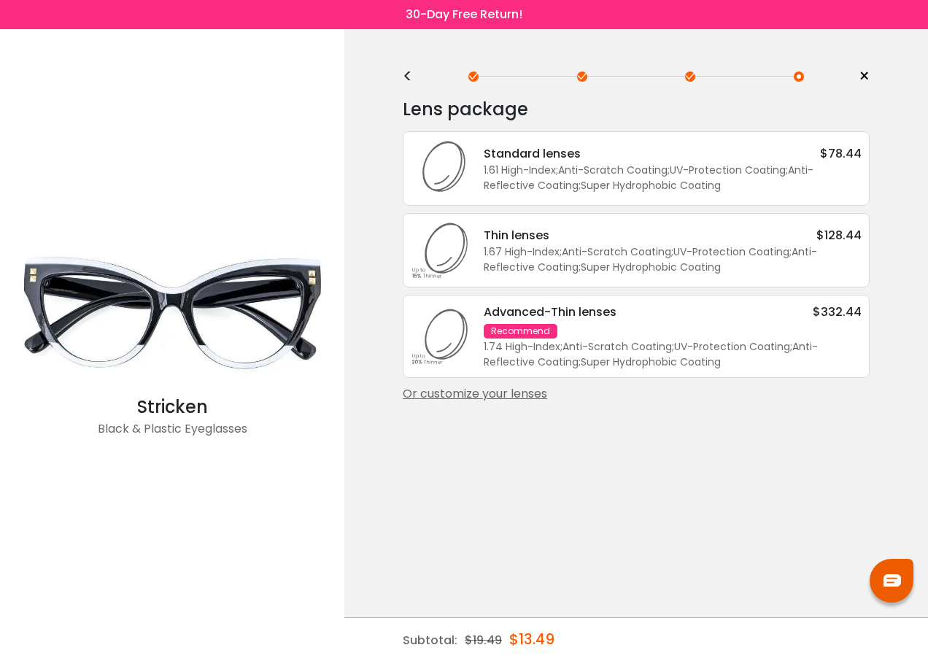
click at [501, 394] on div "Or customize your lenses" at bounding box center [636, 394] width 467 height 18
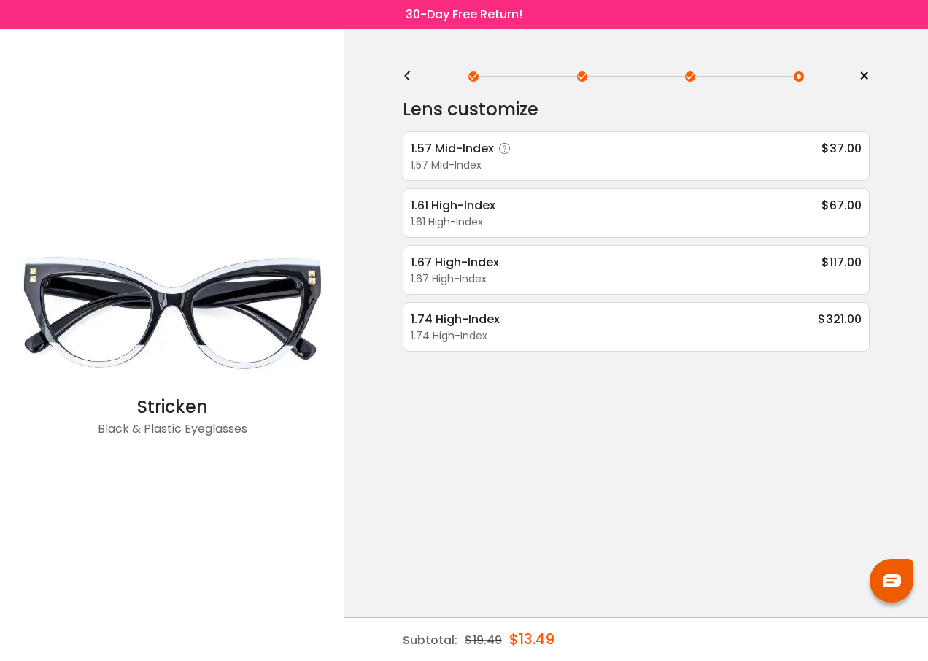
click at [461, 157] on div "1.57 Mid-Index" at bounding box center [463, 148] width 105 height 18
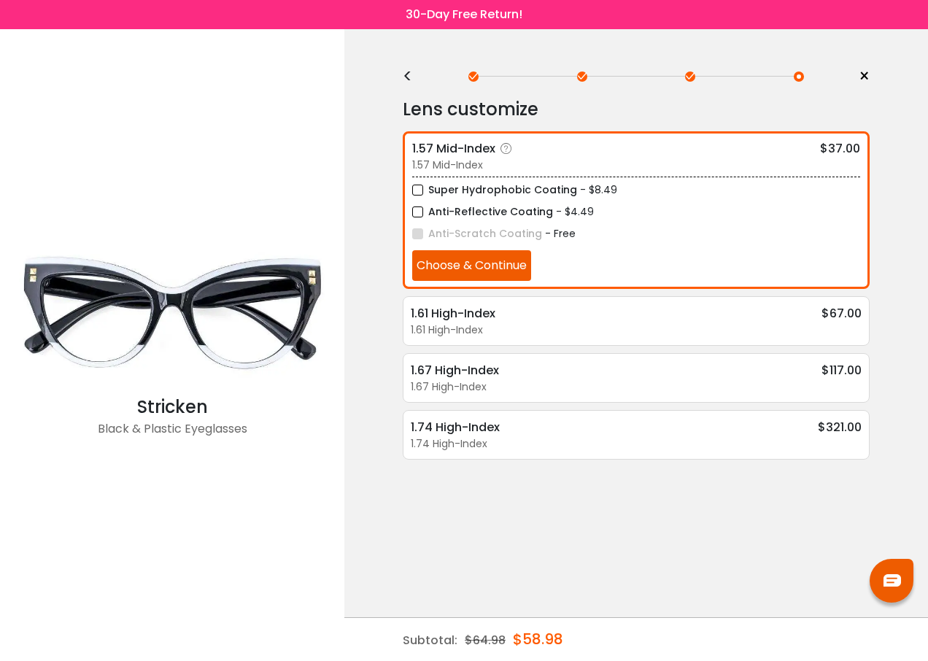
click at [453, 269] on button "Choose & Continue" at bounding box center [471, 265] width 119 height 31
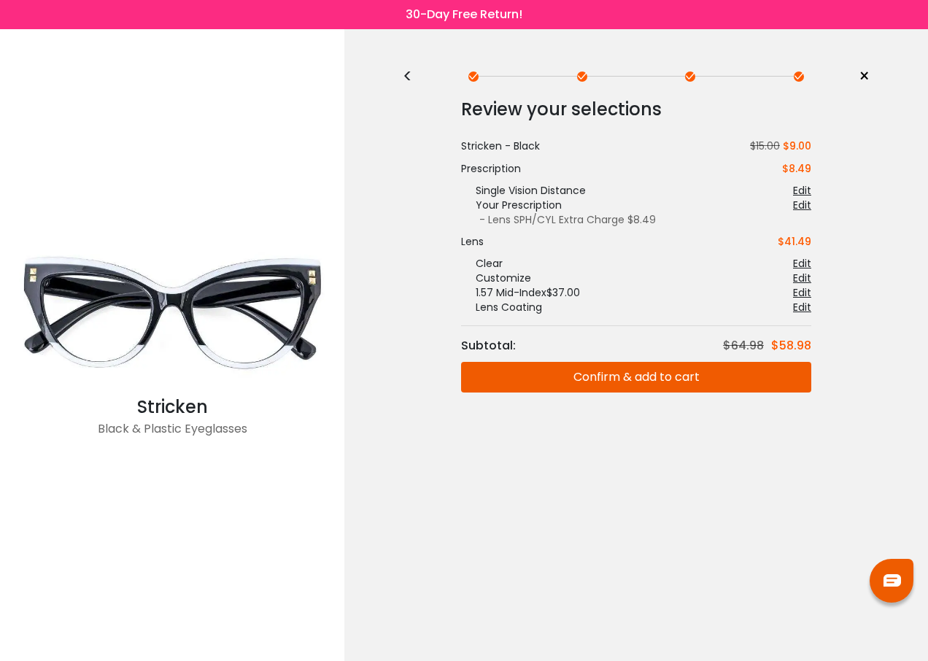
click at [640, 378] on button "Confirm & add to cart" at bounding box center [636, 377] width 350 height 31
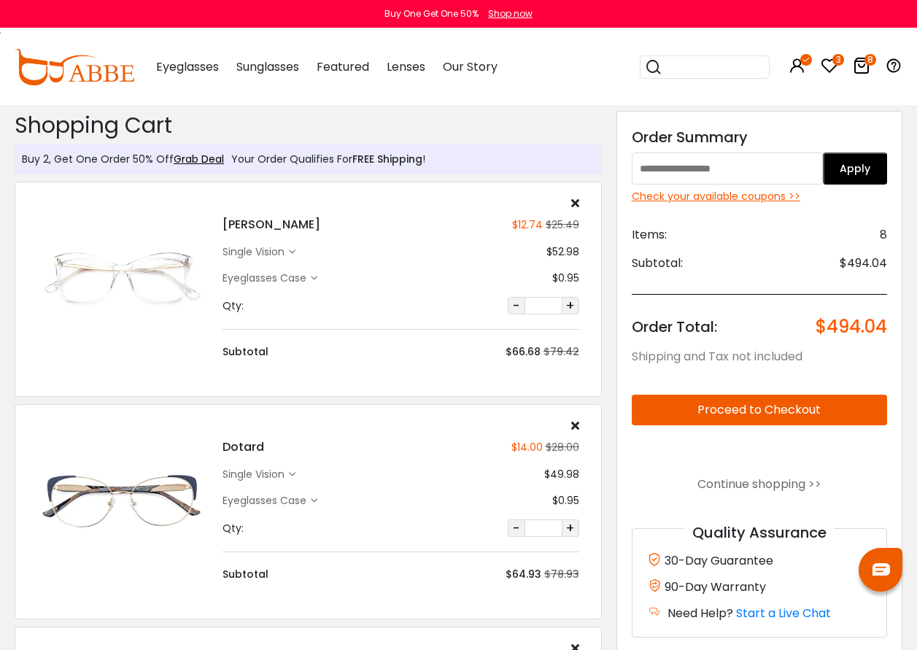
click at [575, 205] on icon at bounding box center [575, 203] width 8 height 12
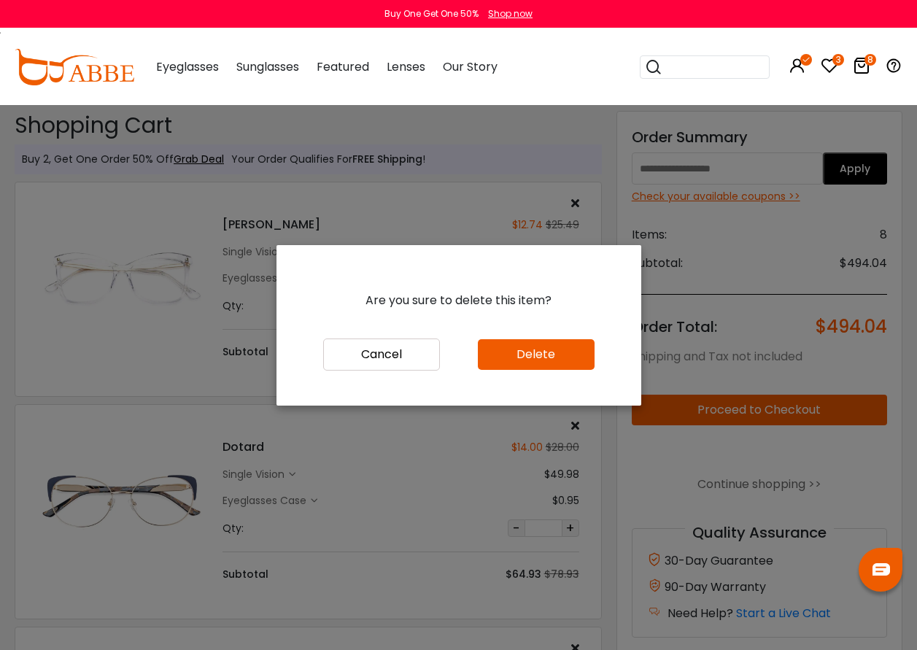
click at [525, 360] on button "Delete" at bounding box center [536, 354] width 117 height 31
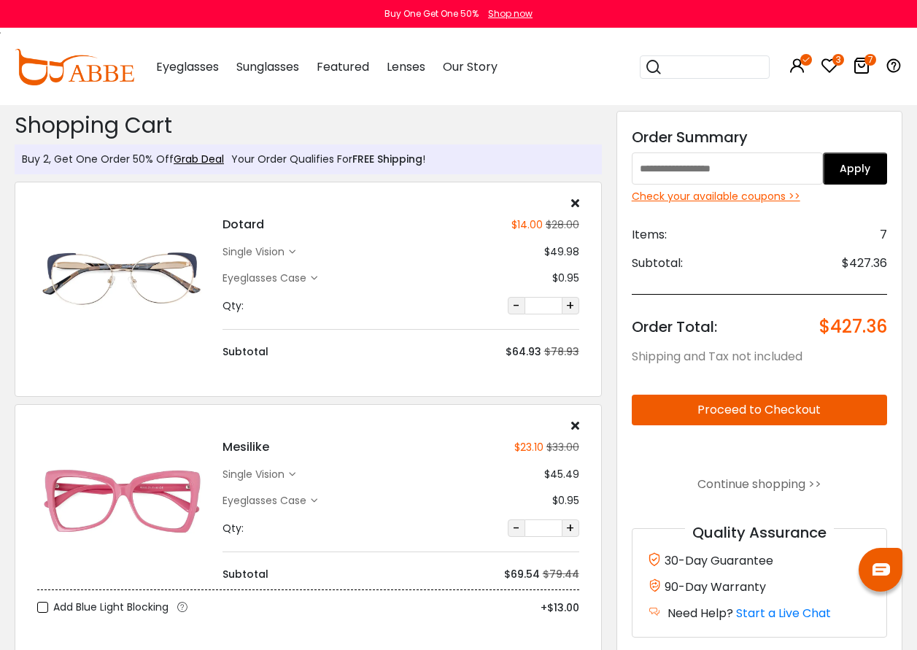
click at [573, 424] on icon at bounding box center [575, 426] width 8 height 12
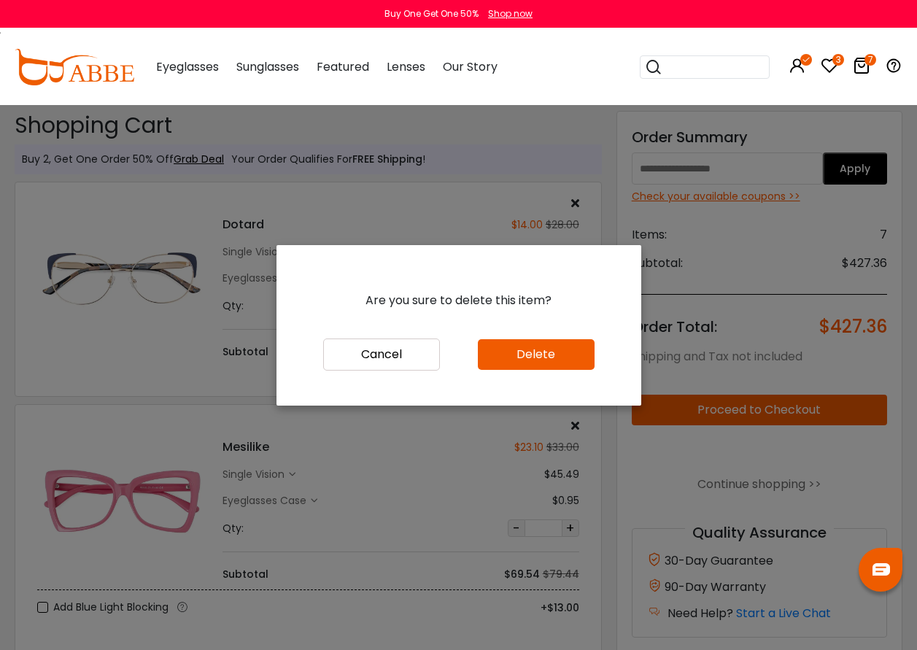
click at [528, 369] on button "Delete" at bounding box center [536, 354] width 117 height 31
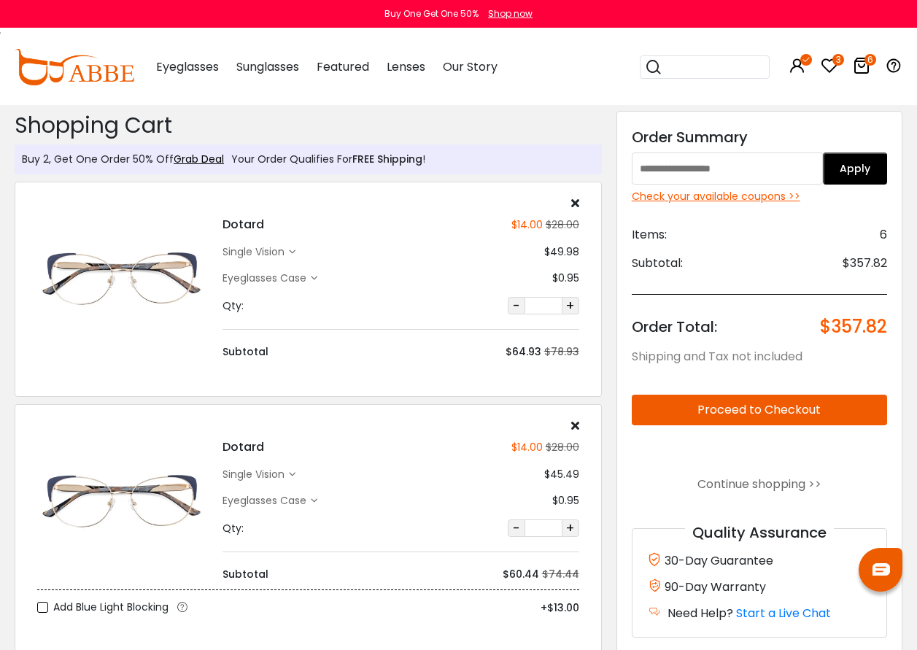
click at [576, 204] on icon at bounding box center [575, 203] width 8 height 12
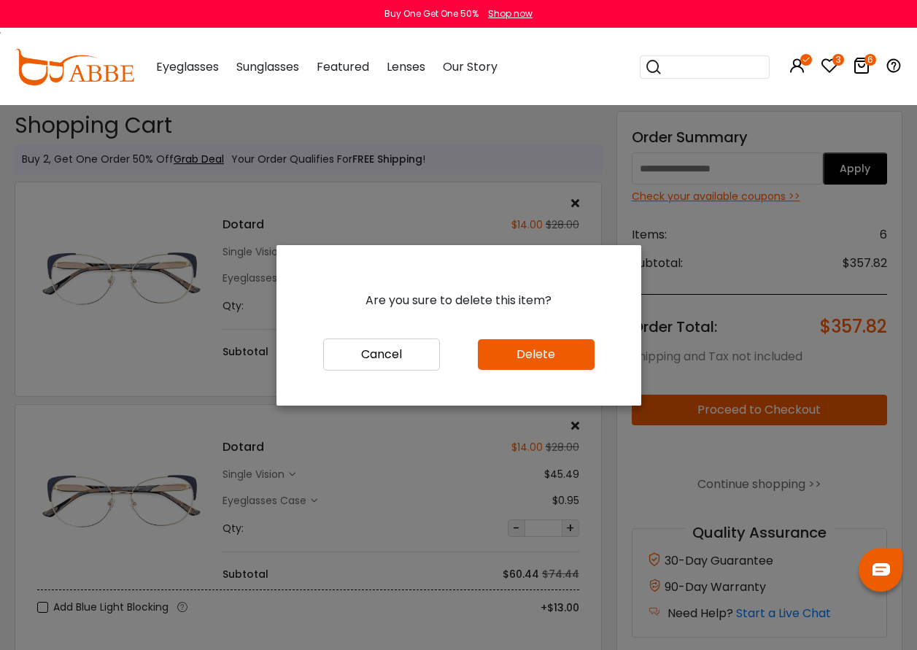
click at [522, 362] on button "Delete" at bounding box center [536, 354] width 117 height 31
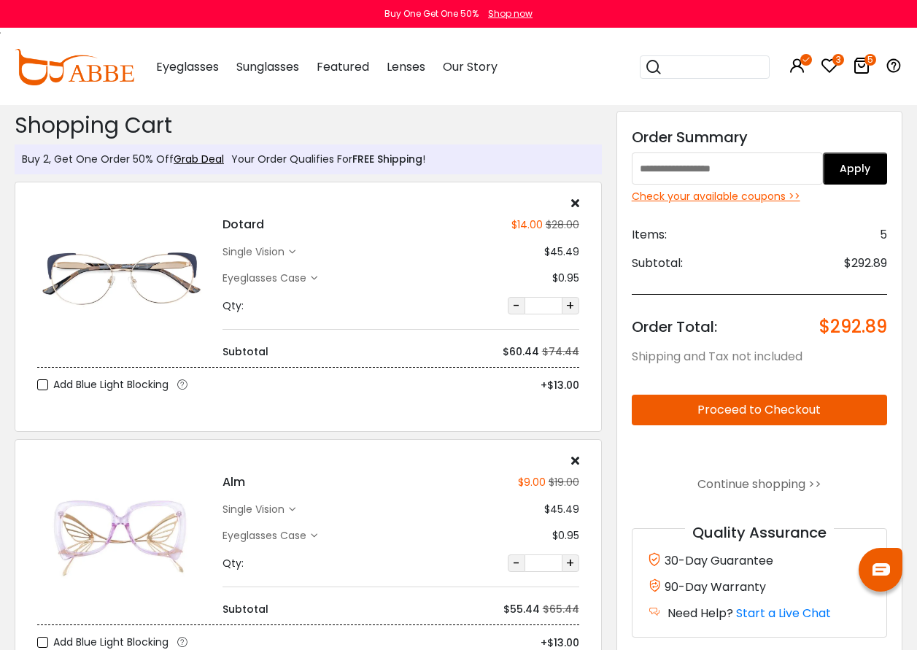
click at [574, 460] on icon at bounding box center [575, 461] width 8 height 12
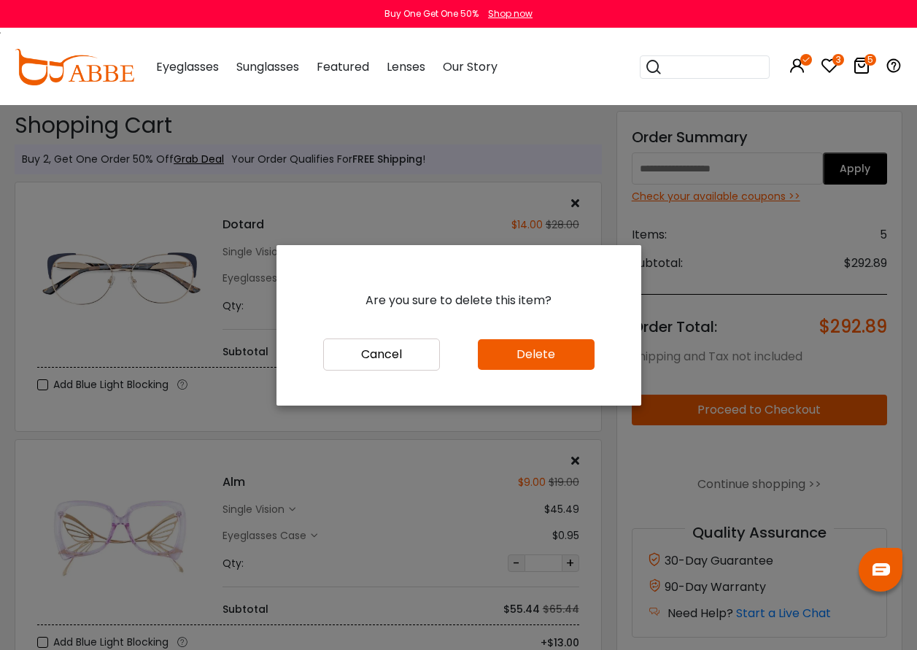
click at [524, 358] on button "Delete" at bounding box center [536, 354] width 117 height 31
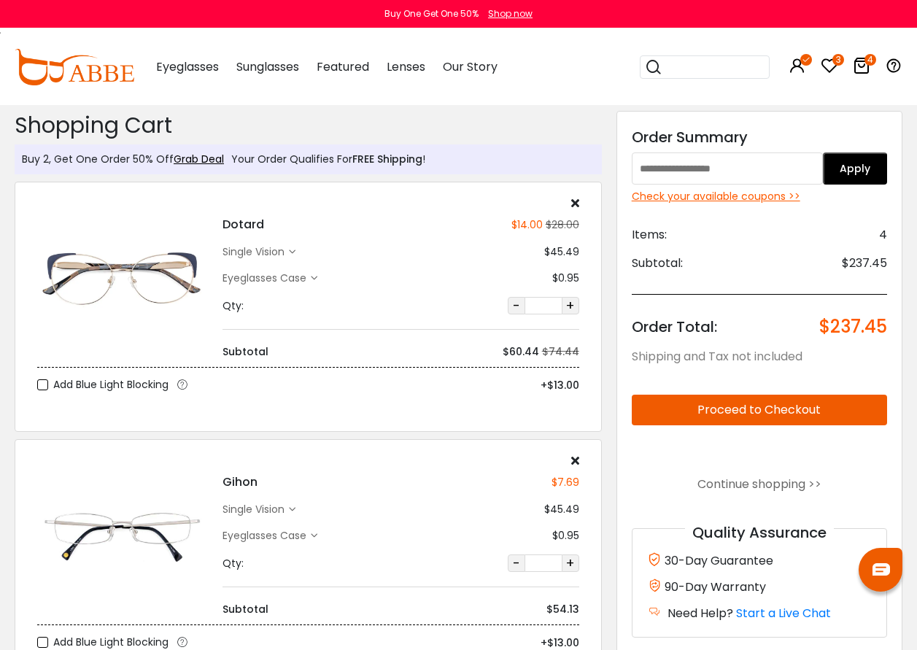
click at [573, 206] on icon at bounding box center [575, 203] width 8 height 12
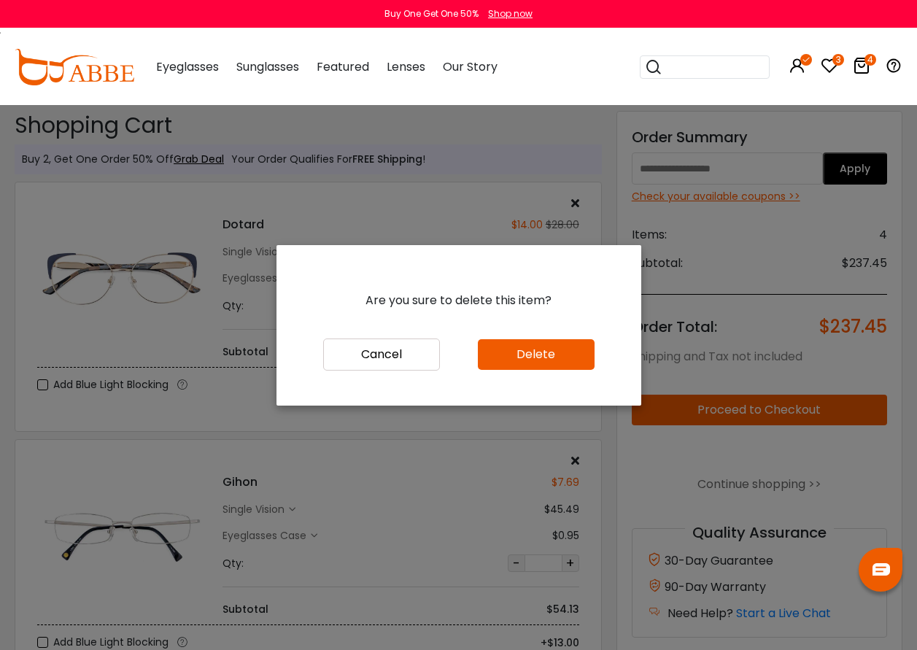
click at [538, 355] on button "Delete" at bounding box center [536, 354] width 117 height 31
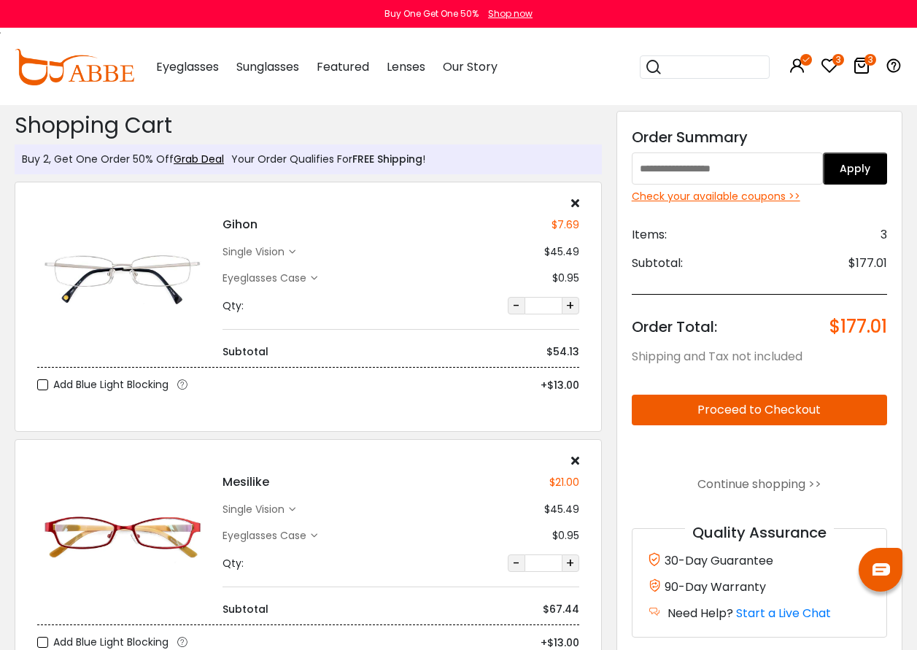
click at [274, 252] on div "single vision" at bounding box center [256, 251] width 66 height 15
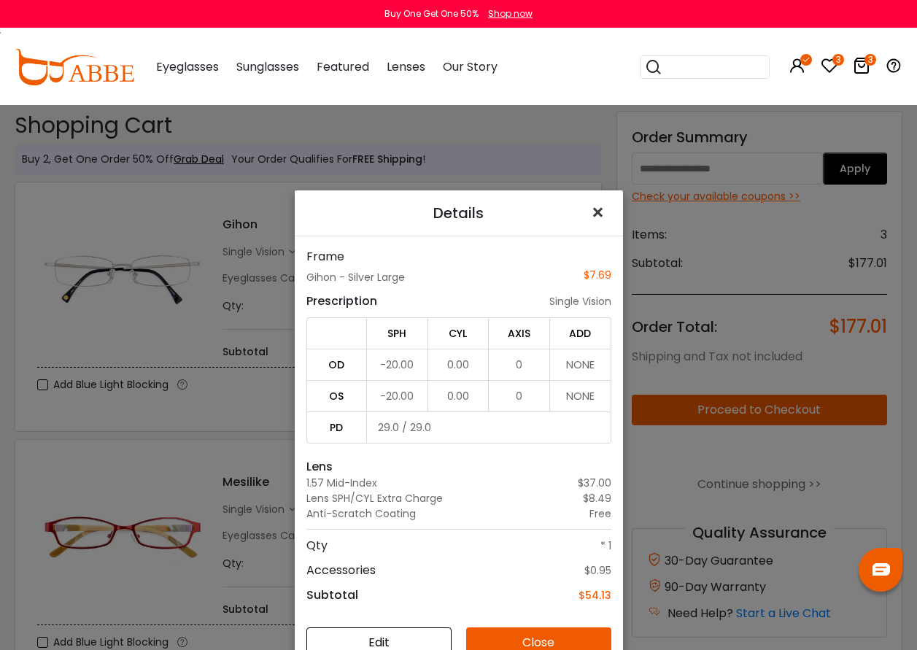
click at [595, 211] on span "×" at bounding box center [600, 212] width 21 height 31
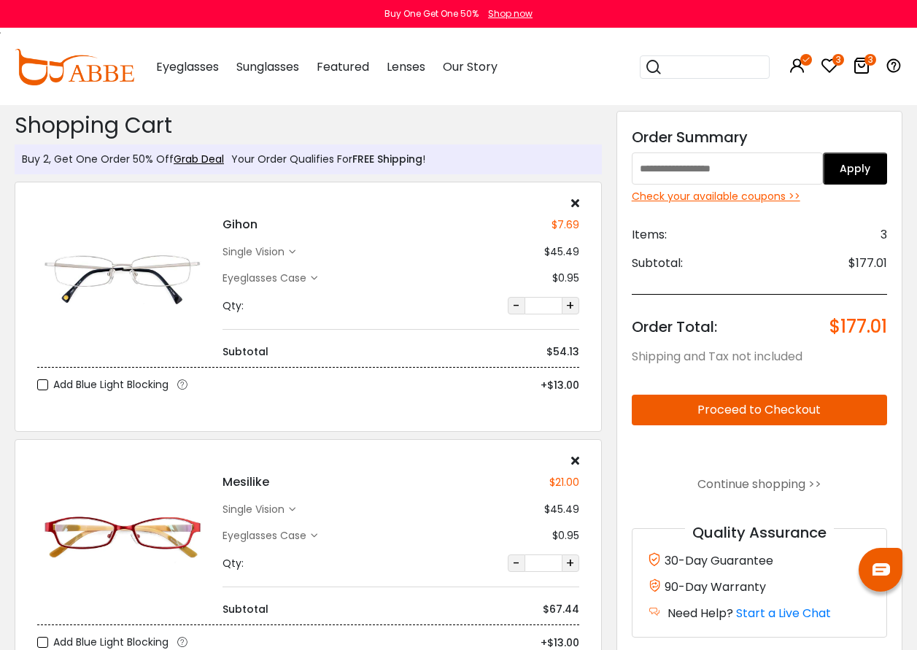
click at [574, 204] on icon at bounding box center [575, 203] width 8 height 12
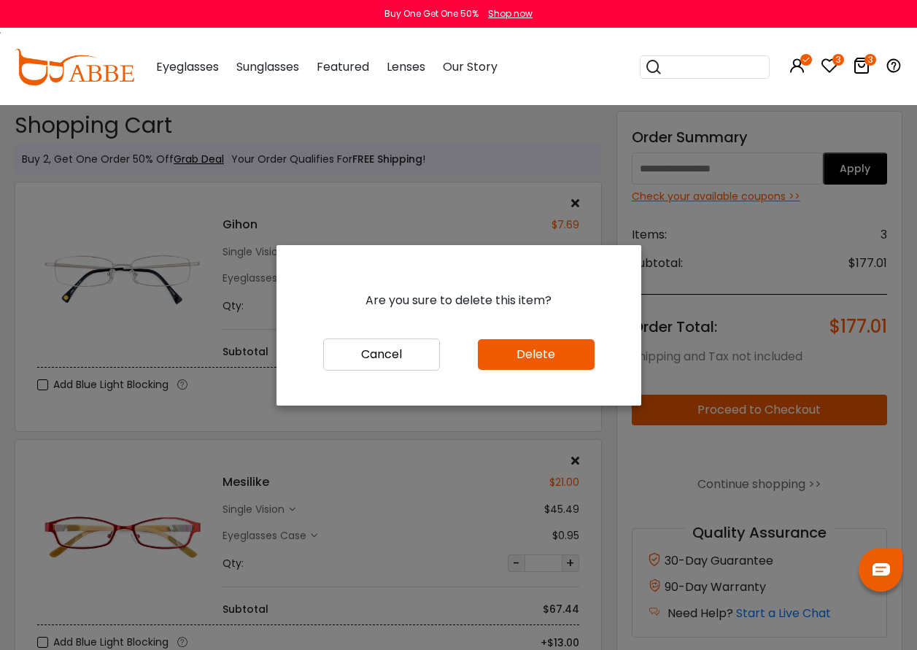
click at [522, 360] on button "Delete" at bounding box center [536, 354] width 117 height 31
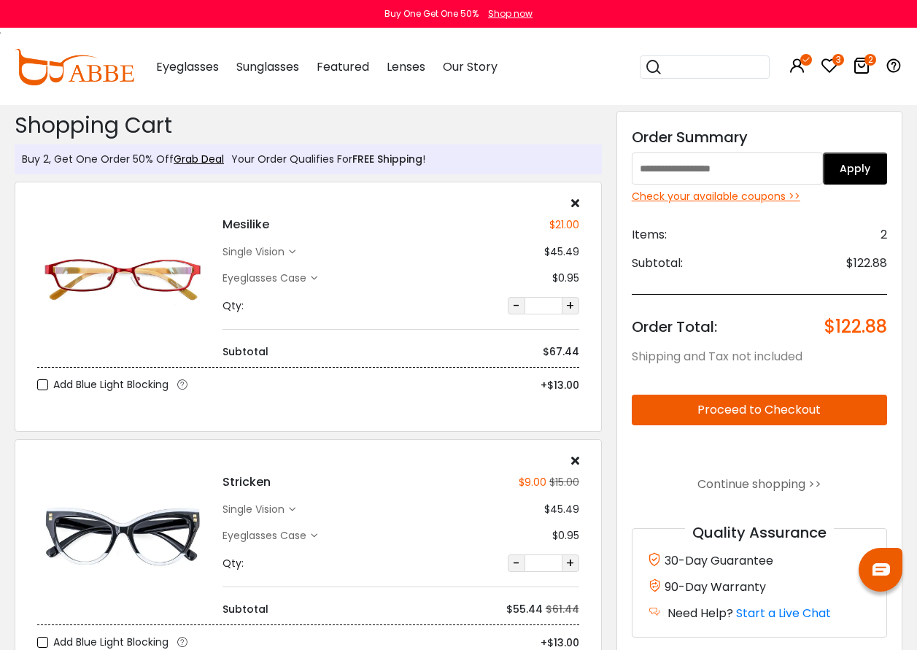
click at [293, 245] on div "single vision" at bounding box center [259, 251] width 73 height 15
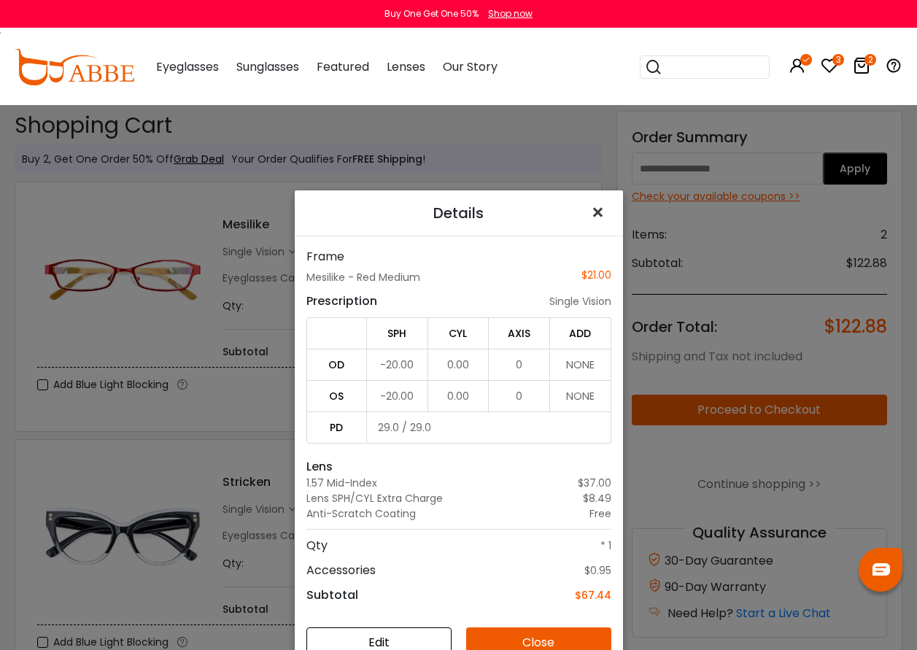
click at [593, 208] on span "×" at bounding box center [600, 212] width 21 height 31
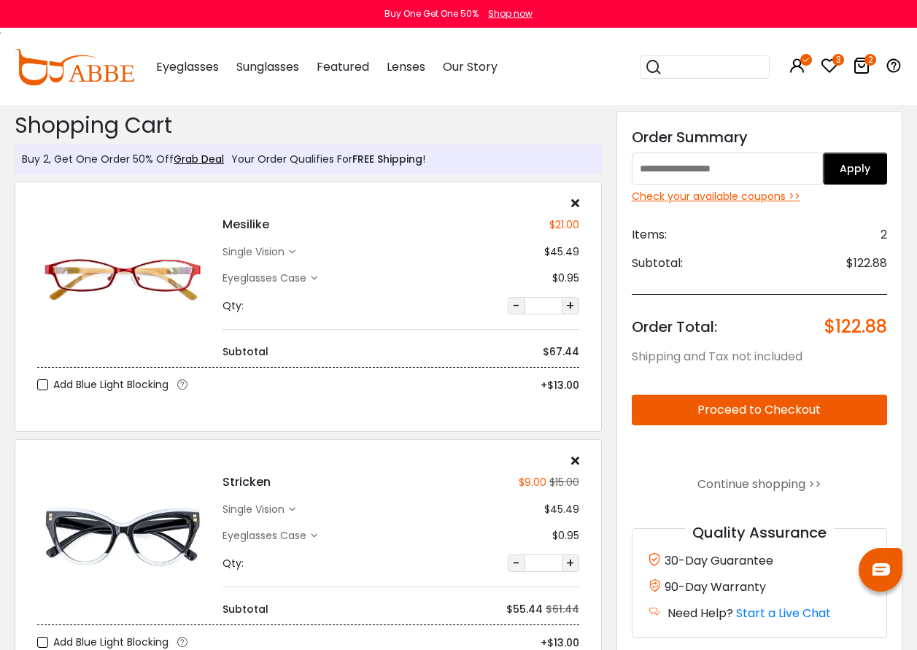
click at [576, 201] on icon at bounding box center [575, 203] width 8 height 12
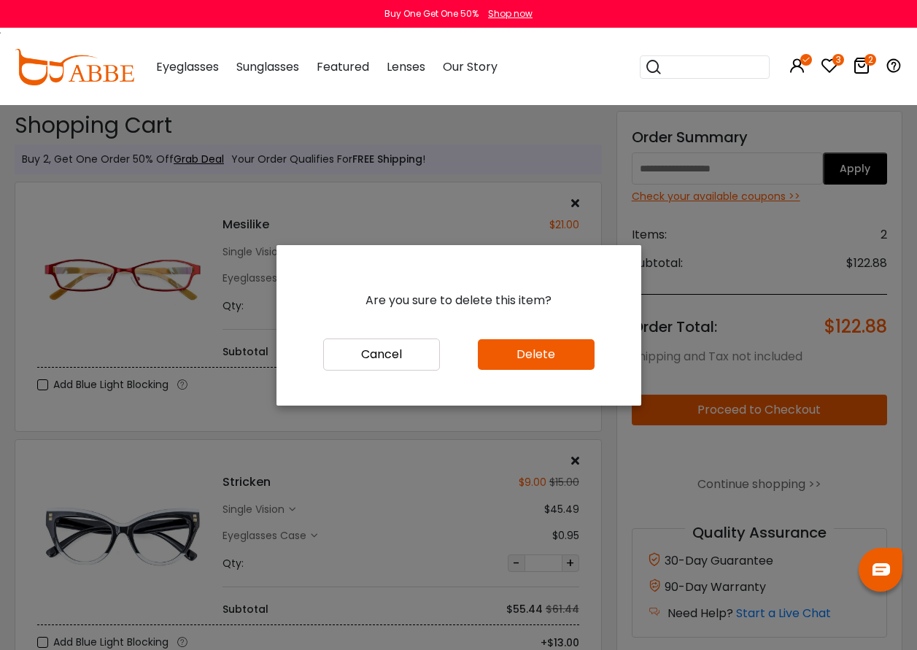
click at [511, 362] on button "Delete" at bounding box center [536, 354] width 117 height 31
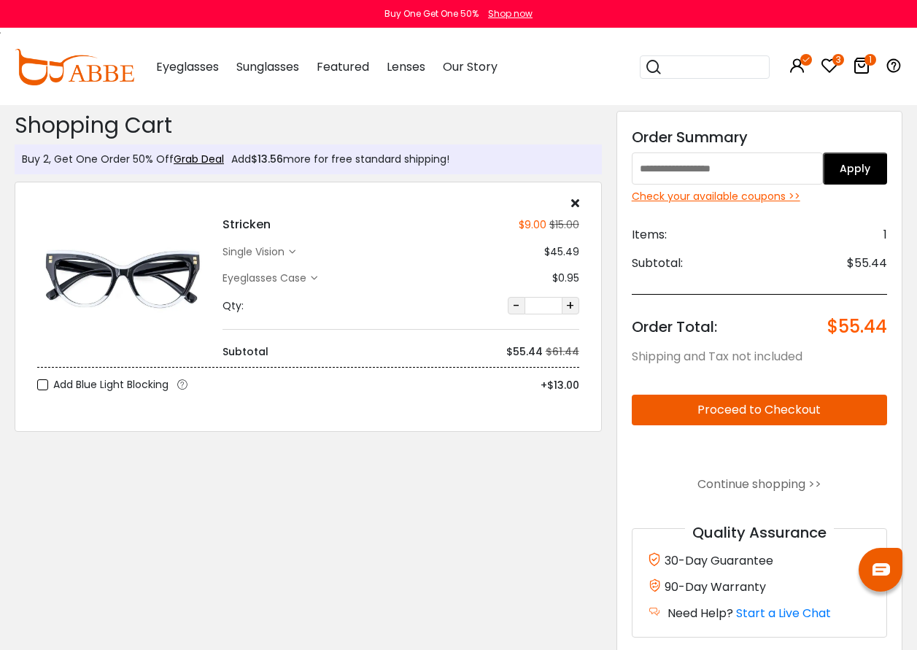
click at [693, 198] on div "Check your available coupons >>" at bounding box center [759, 196] width 255 height 15
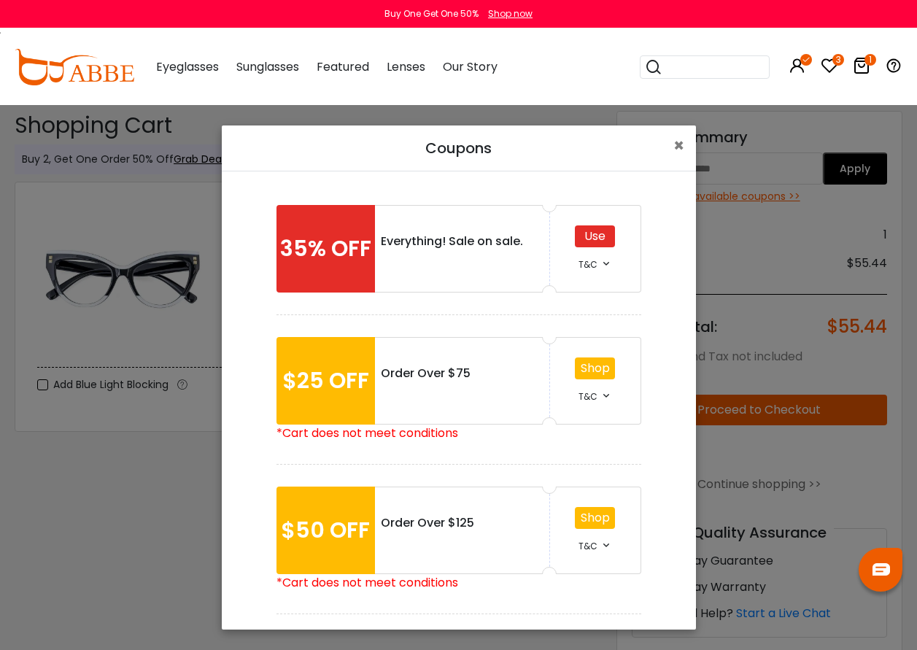
click at [584, 241] on div "Use" at bounding box center [595, 236] width 40 height 22
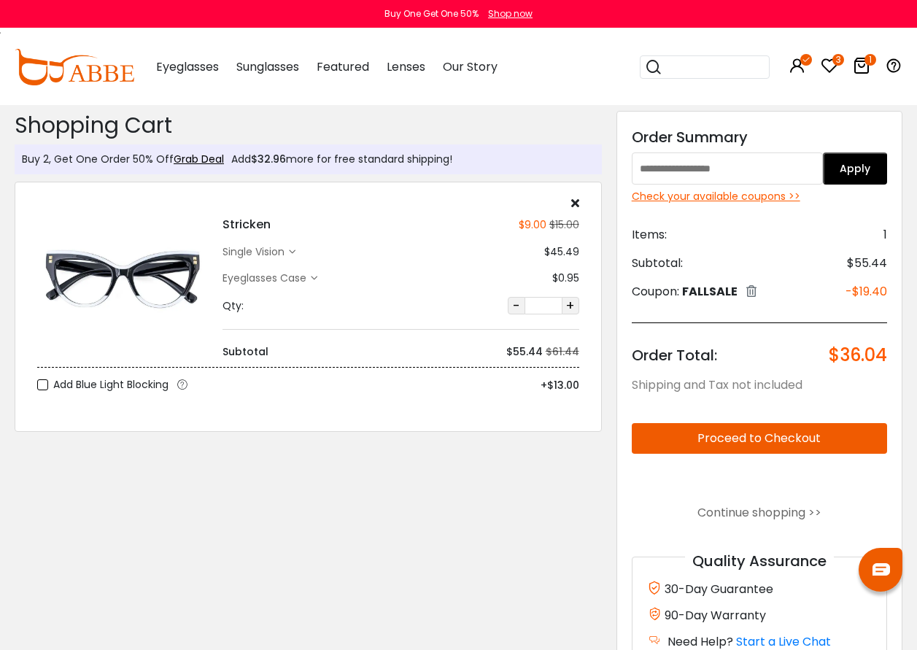
scroll to position [73, 0]
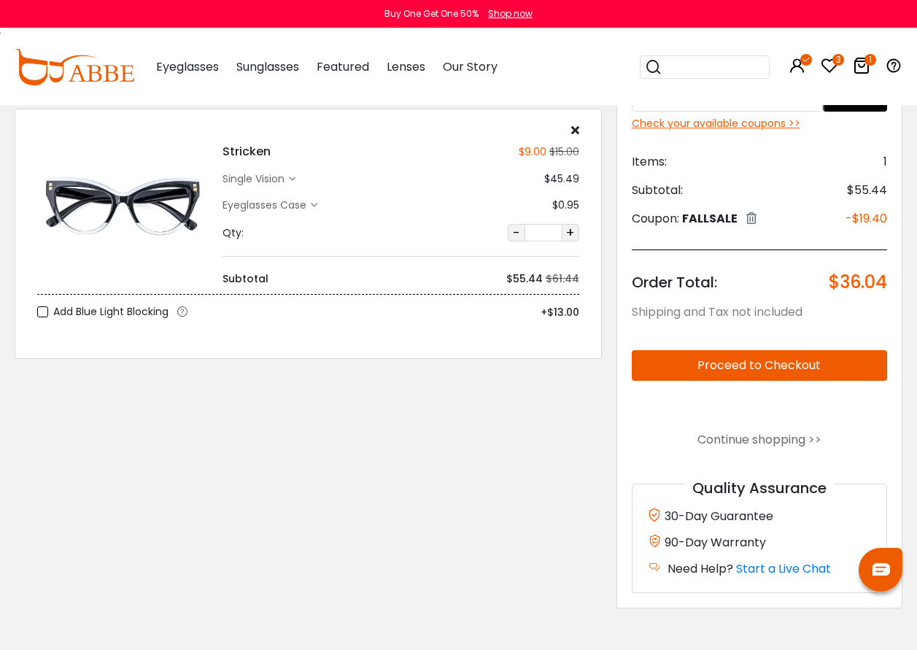
click at [733, 366] on button "Proceed to Checkout" at bounding box center [759, 365] width 255 height 31
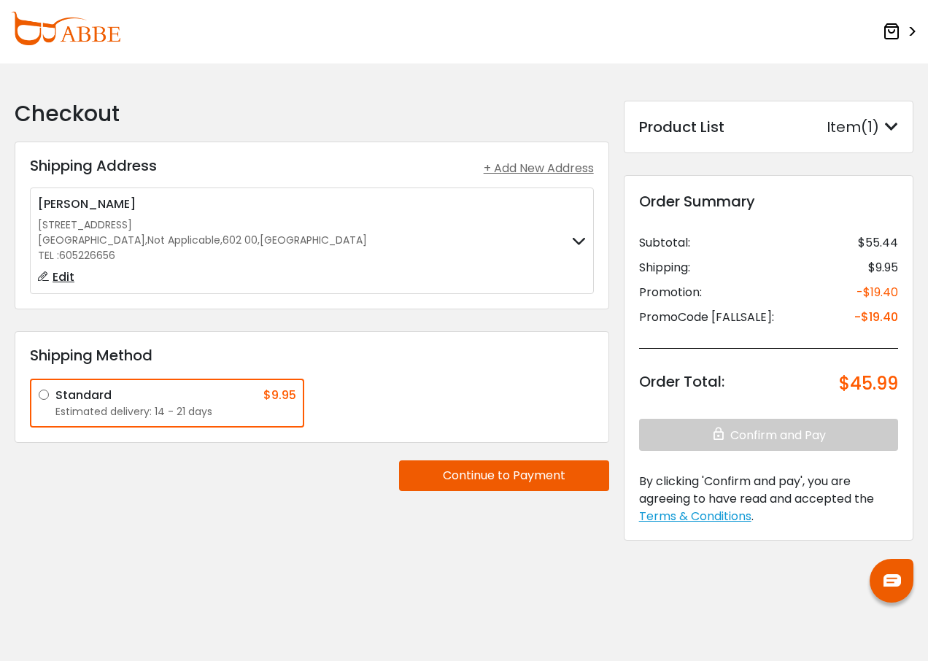
click at [491, 476] on button "Continue to Payment" at bounding box center [504, 475] width 210 height 31
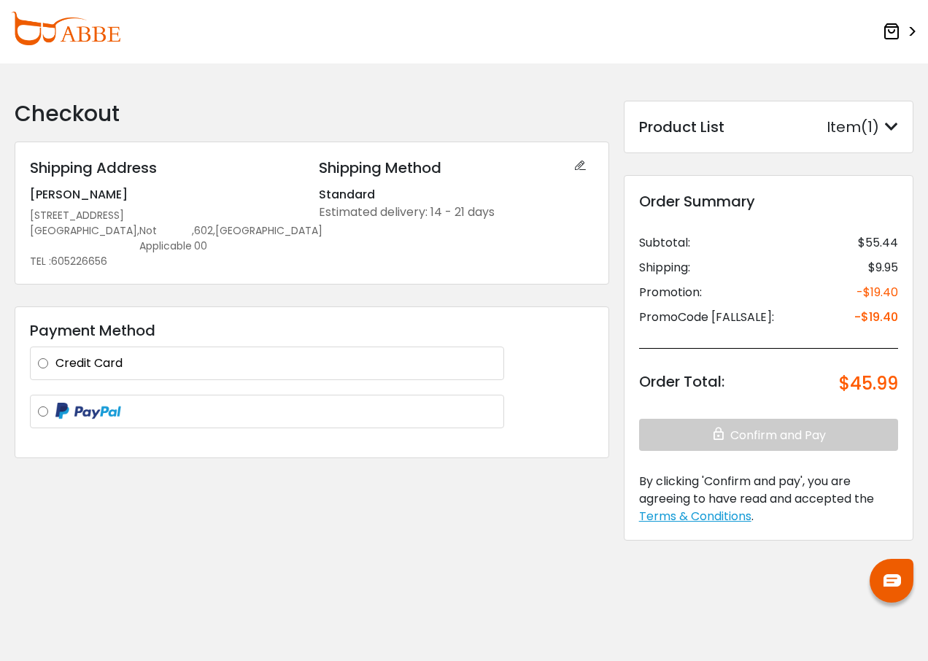
click at [55, 355] on label "Credit Card" at bounding box center [275, 364] width 441 height 18
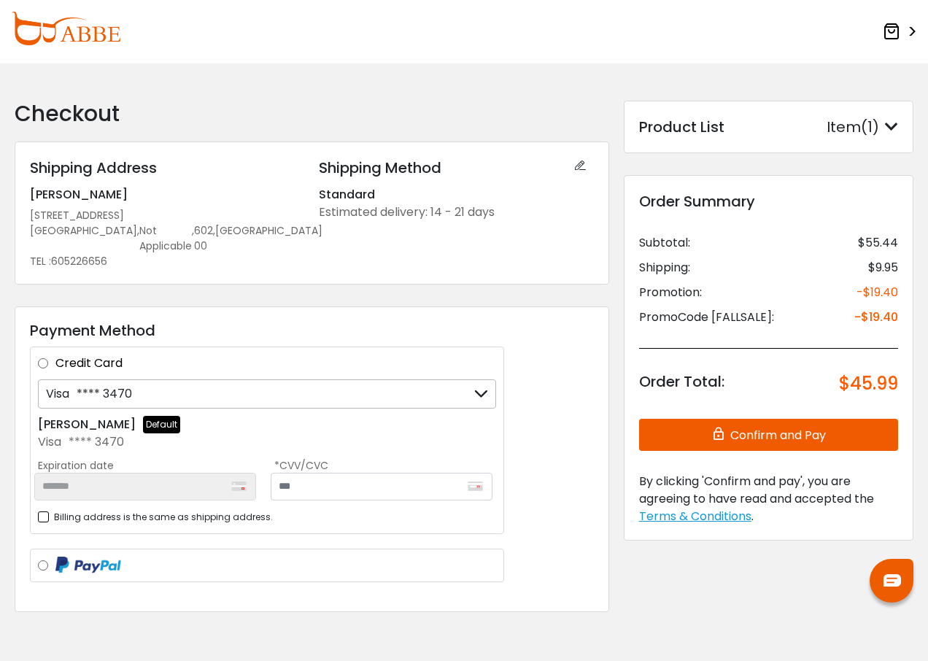
click at [772, 431] on button "Confirm and Pay" at bounding box center [768, 435] width 259 height 32
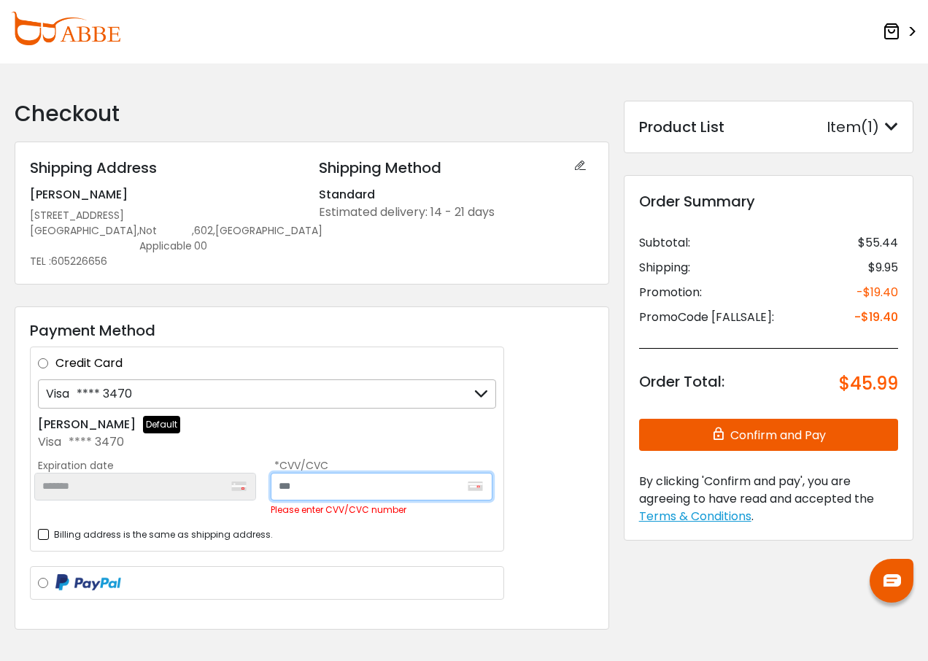
click at [323, 473] on input "text" at bounding box center [382, 487] width 222 height 28
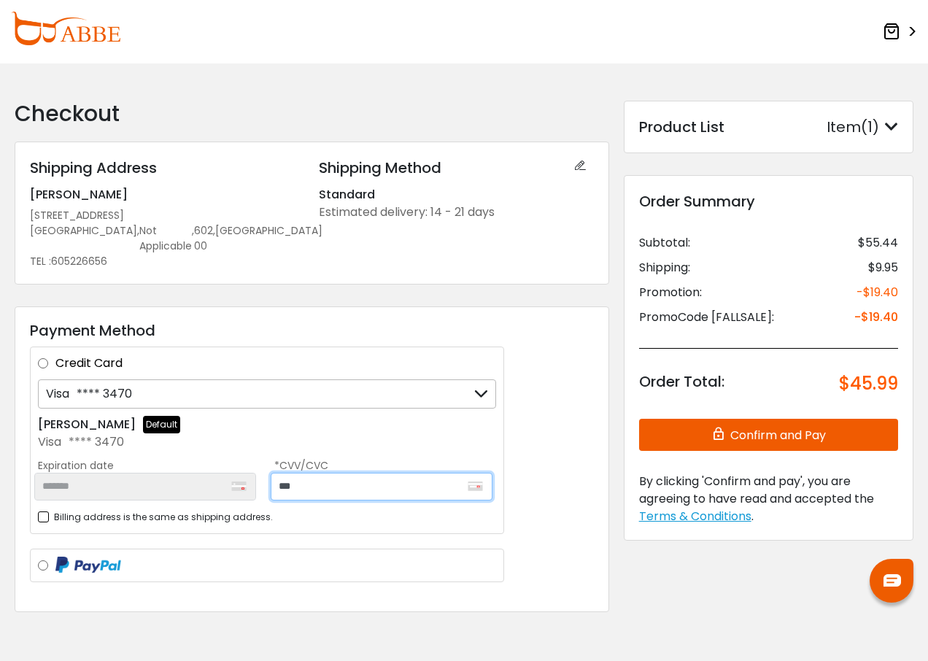
type input "***"
click at [741, 439] on button "Confirm and Pay" at bounding box center [768, 435] width 259 height 32
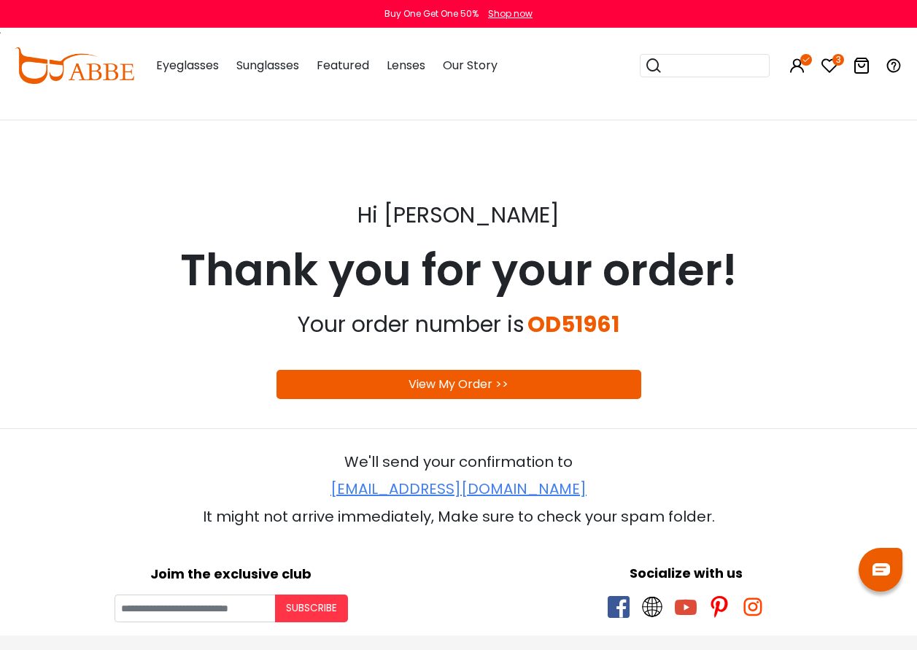
click at [481, 385] on link "View My Order >>" at bounding box center [459, 384] width 100 height 17
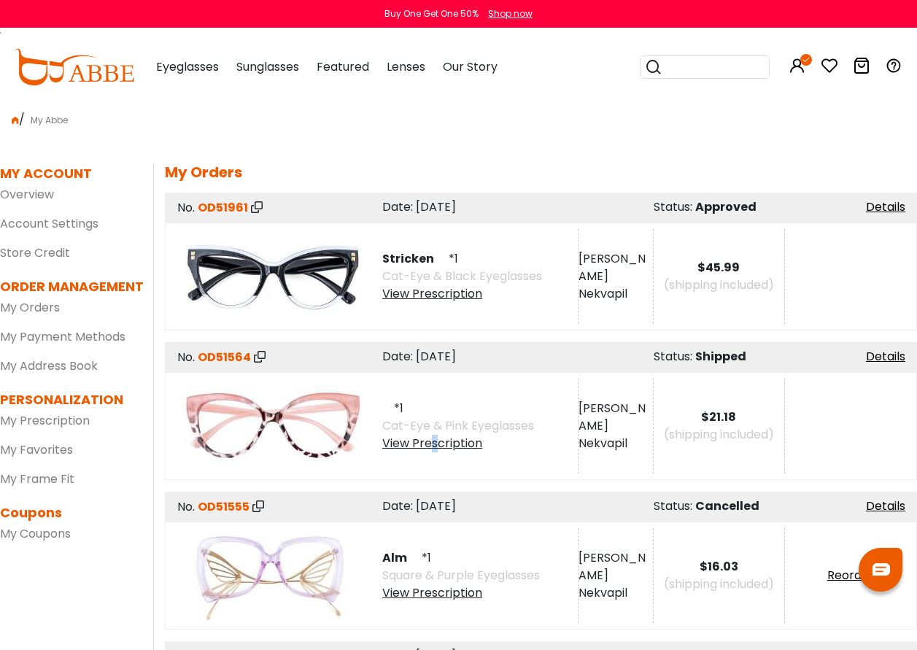
click at [435, 444] on div "View Prescription" at bounding box center [458, 444] width 152 height 18
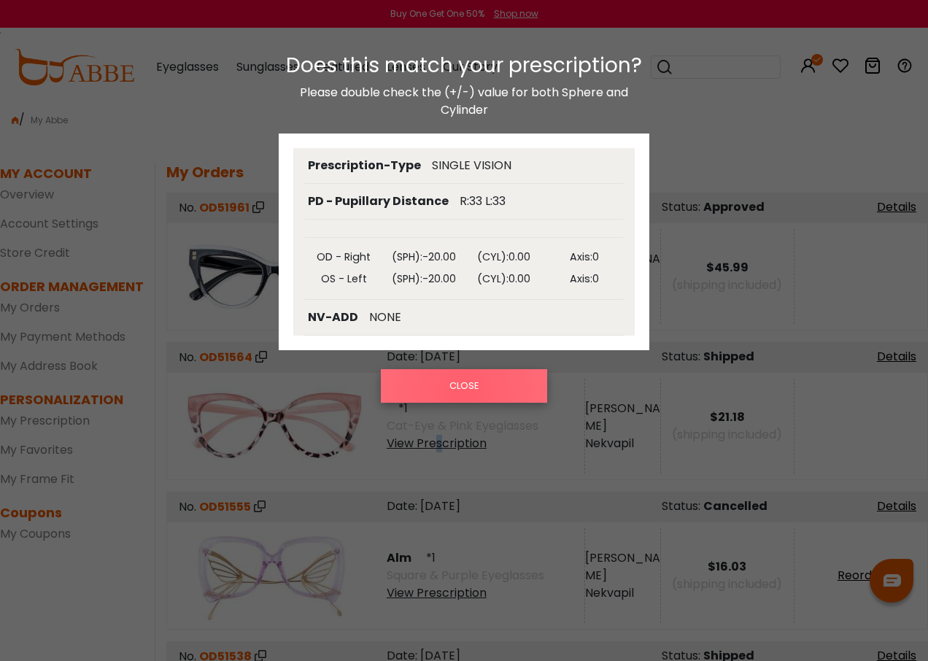
click at [465, 393] on button "CLOSE" at bounding box center [464, 386] width 167 height 34
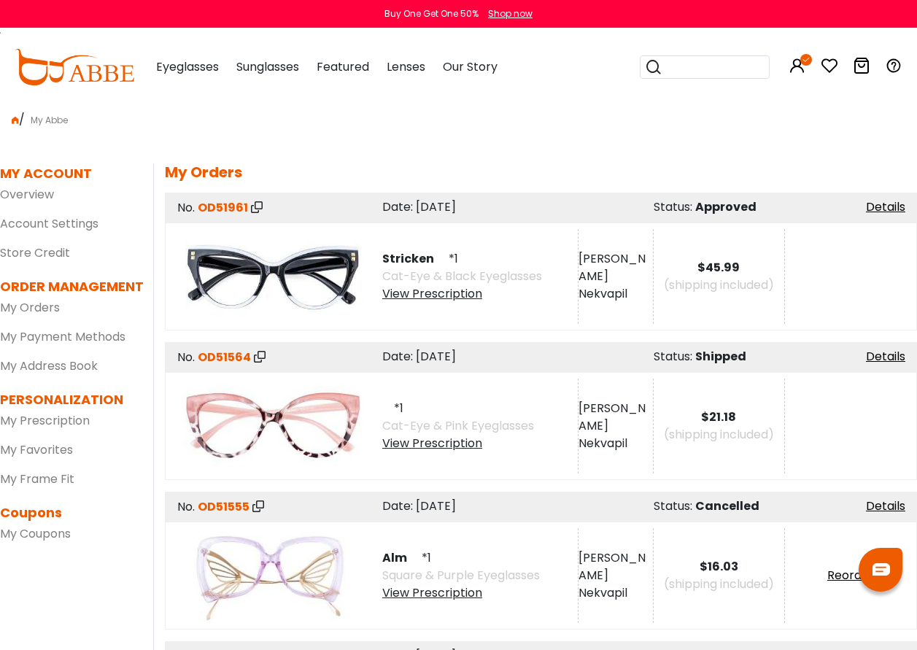
click at [409, 447] on div "View Prescription" at bounding box center [458, 444] width 152 height 18
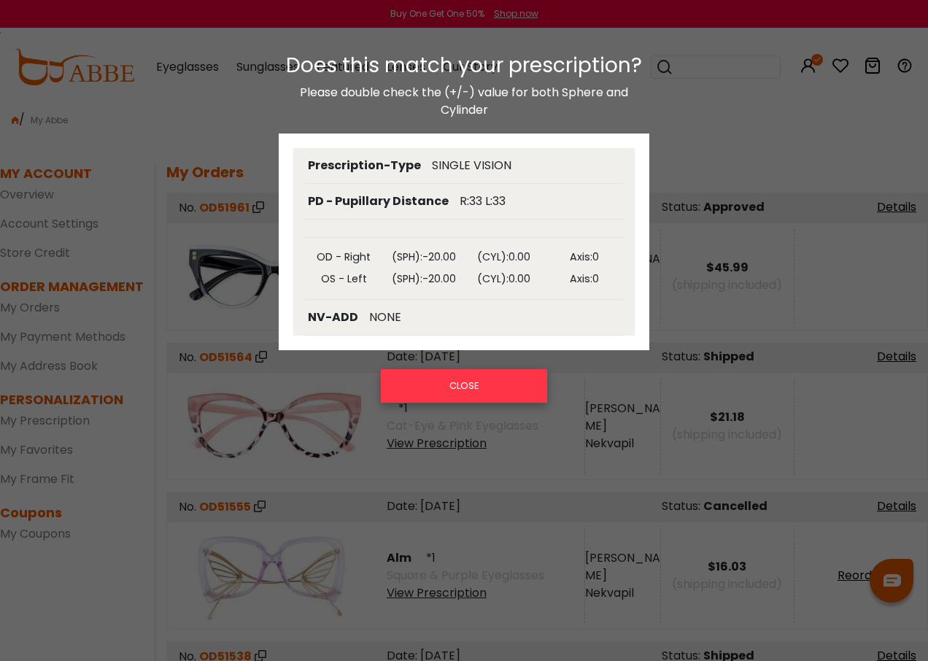
click at [457, 380] on button "CLOSE" at bounding box center [464, 386] width 167 height 34
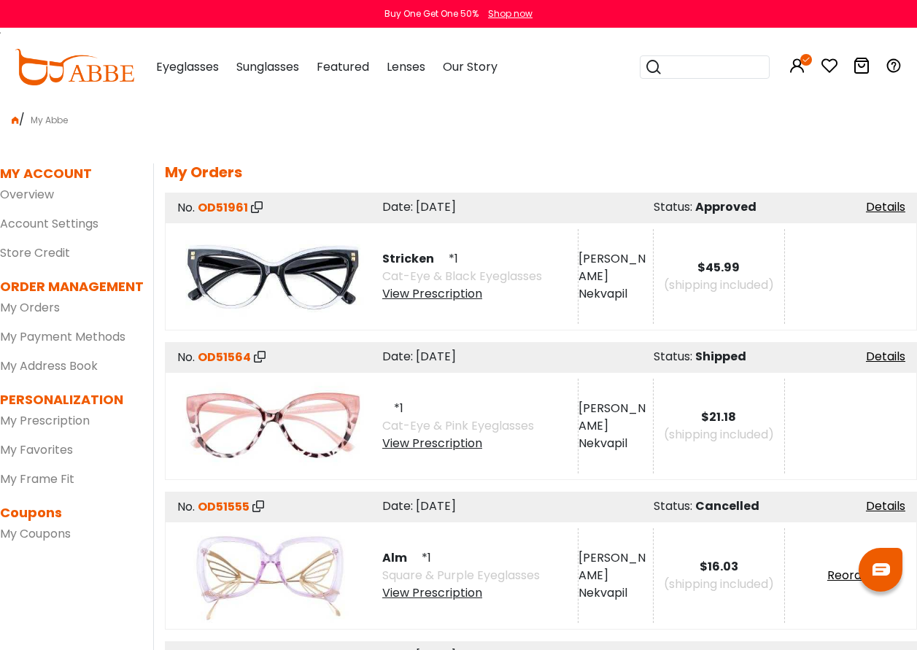
click at [452, 295] on div "View Prescription" at bounding box center [462, 294] width 160 height 18
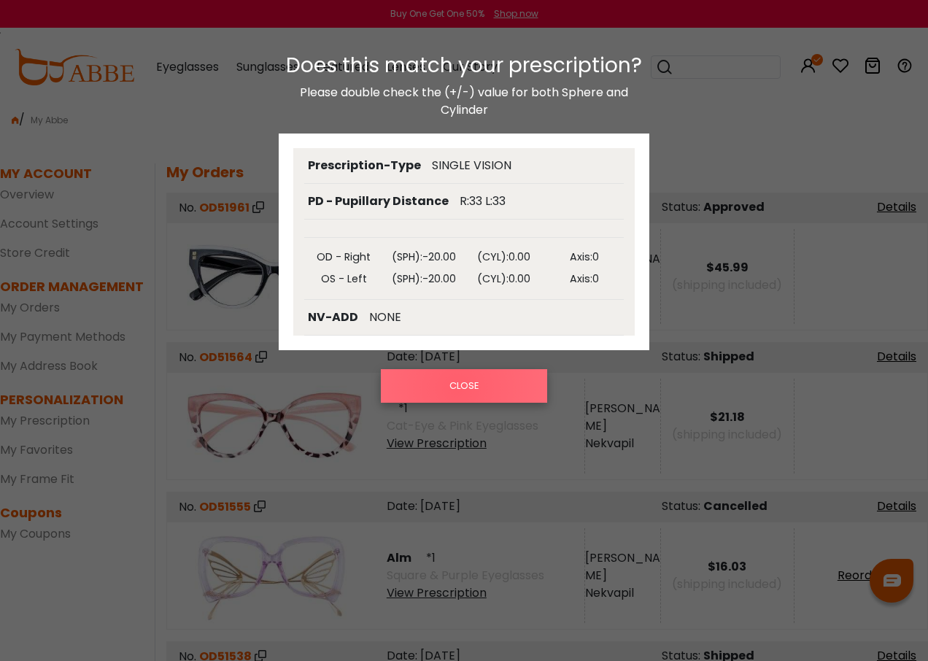
click at [457, 389] on button "CLOSE" at bounding box center [464, 386] width 167 height 34
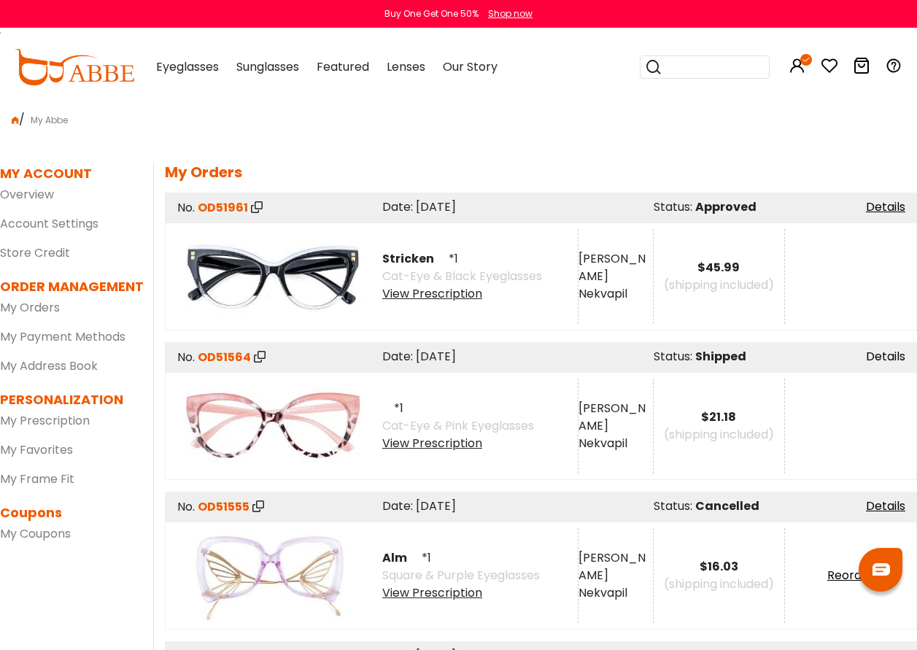
click at [884, 353] on link "Details" at bounding box center [885, 356] width 39 height 17
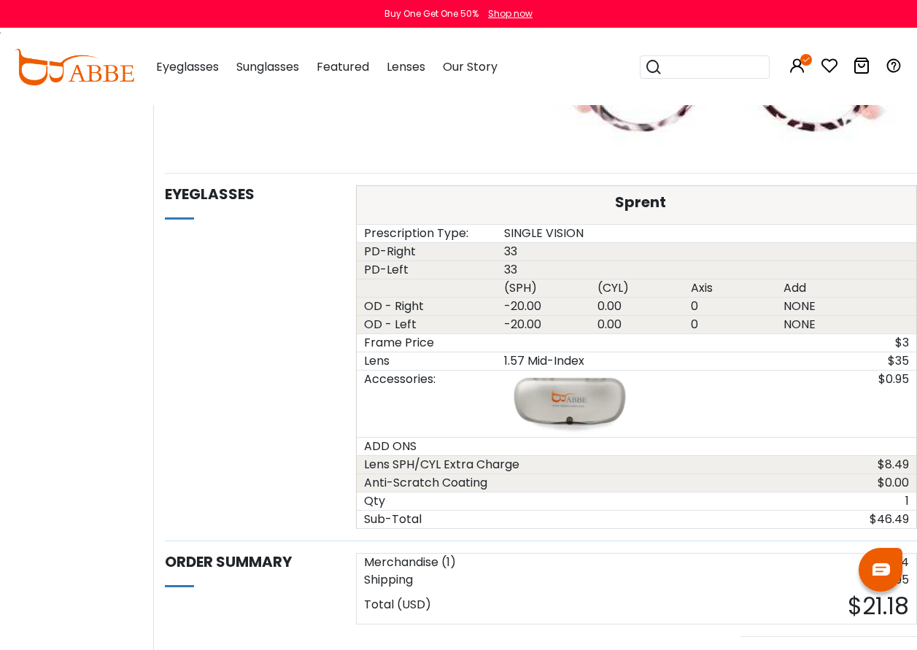
scroll to position [803, 0]
